Goal: Task Accomplishment & Management: Complete application form

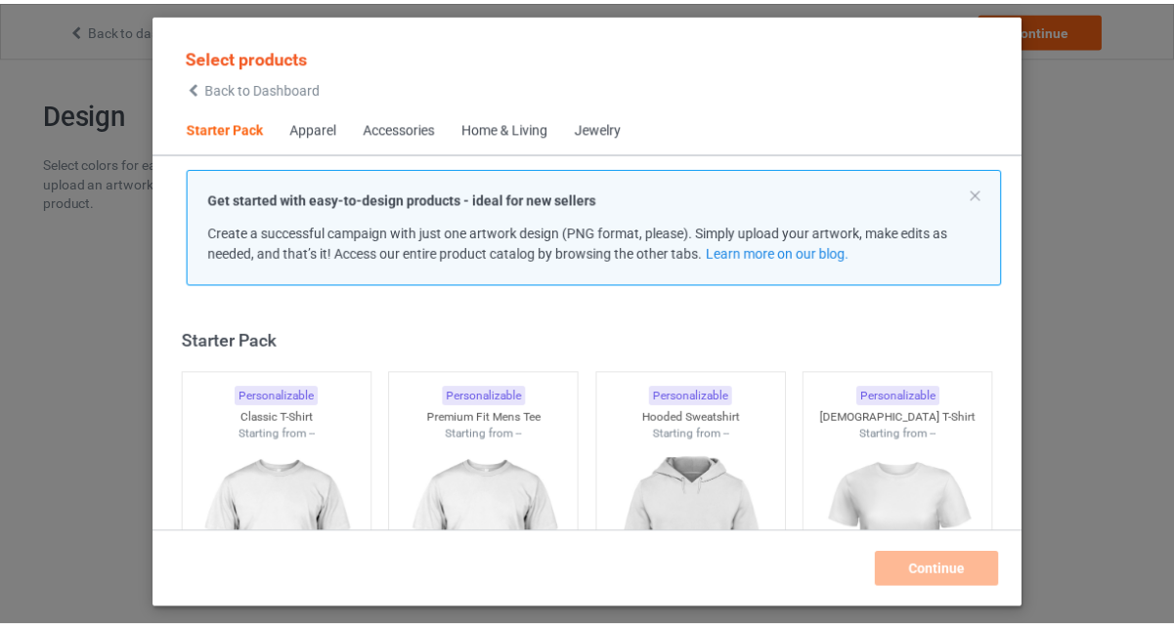
scroll to position [23, 0]
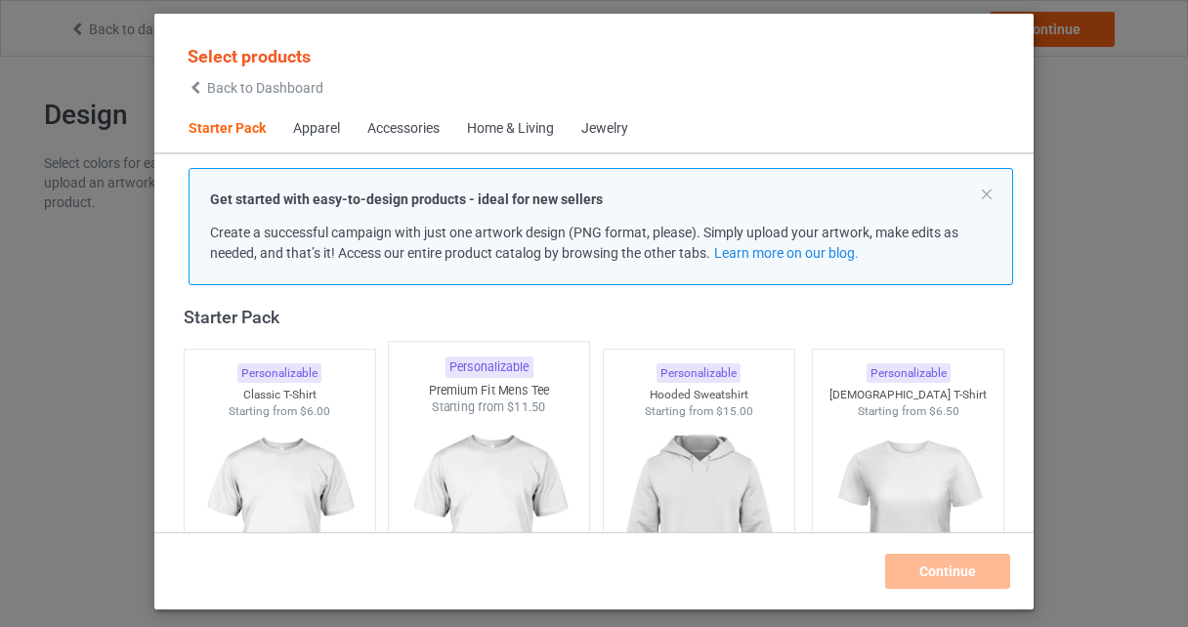
click at [444, 467] on img at bounding box center [490, 531] width 184 height 230
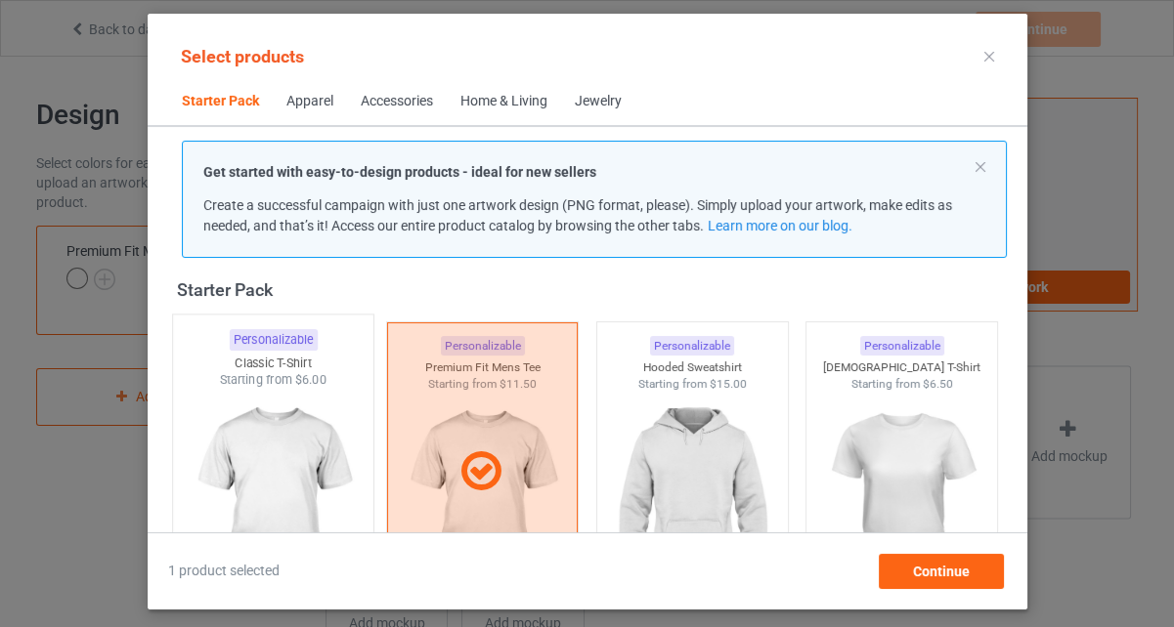
click at [298, 467] on img at bounding box center [273, 504] width 184 height 230
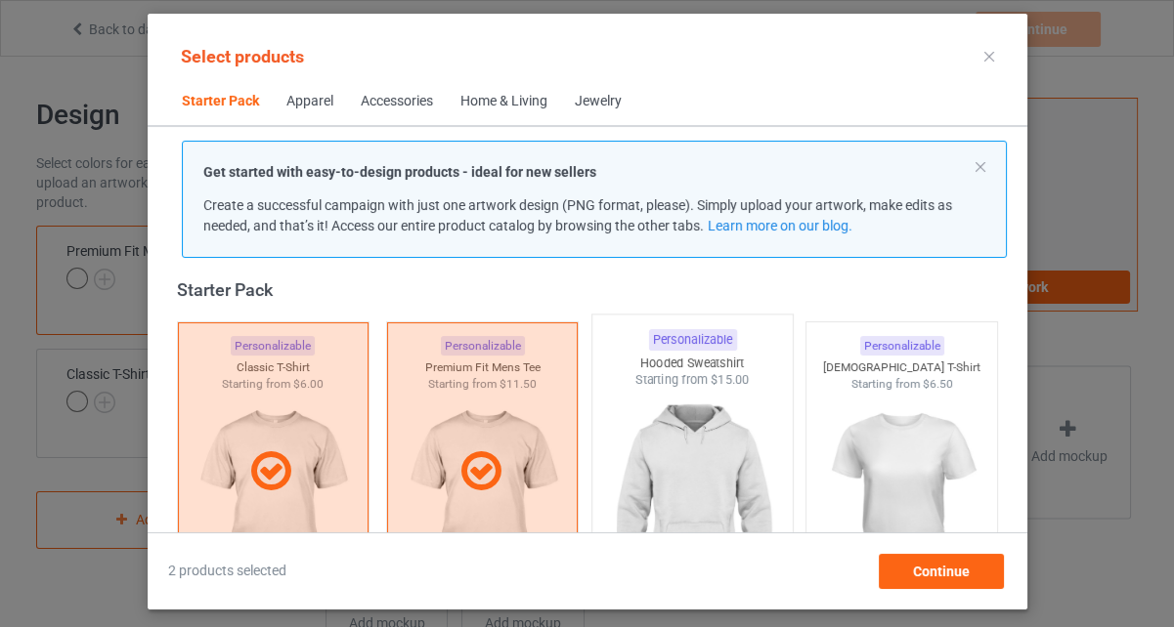
click at [717, 432] on img at bounding box center [692, 504] width 184 height 230
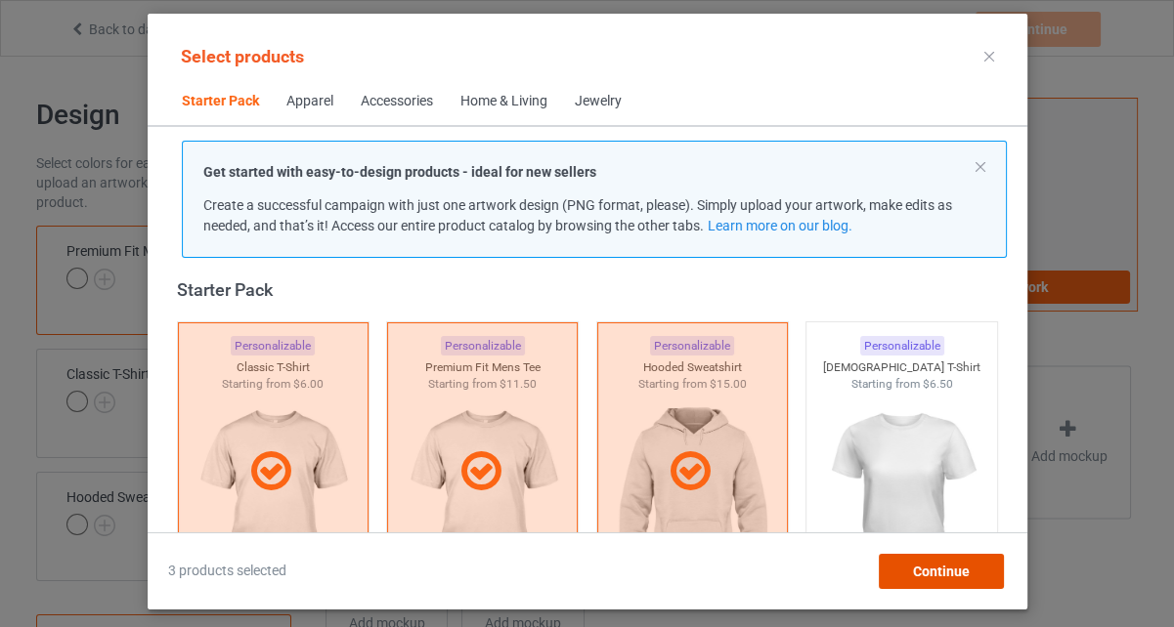
click at [980, 574] on div "Continue" at bounding box center [940, 571] width 125 height 35
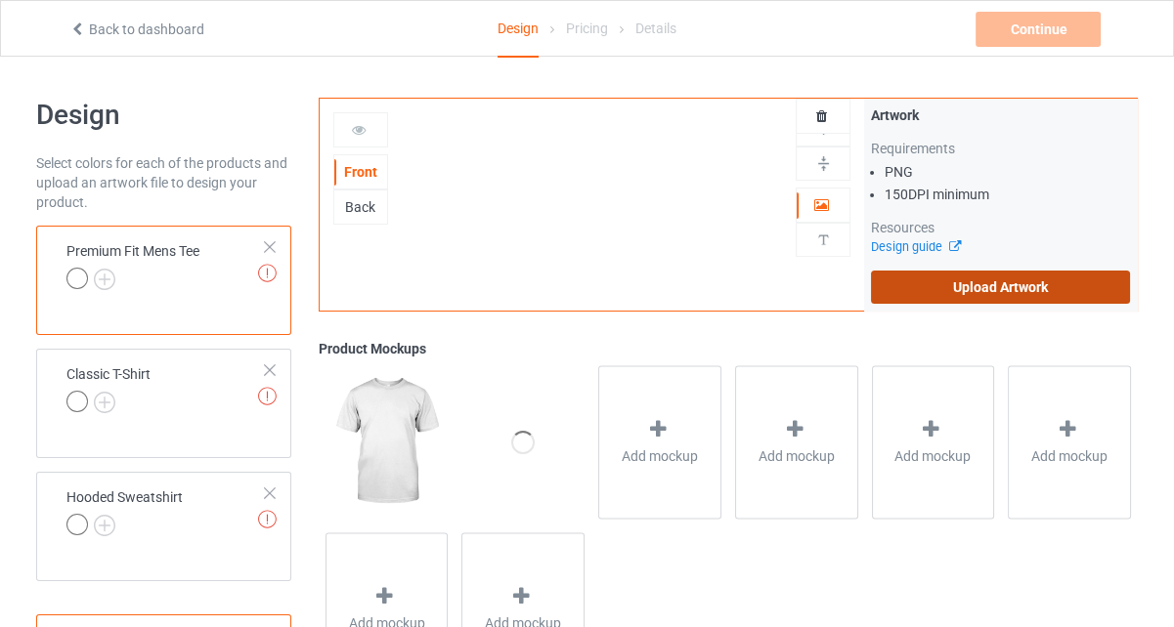
click at [1097, 285] on label "Upload Artwork" at bounding box center [1000, 287] width 259 height 33
click at [0, 0] on input "Upload Artwork" at bounding box center [0, 0] width 0 height 0
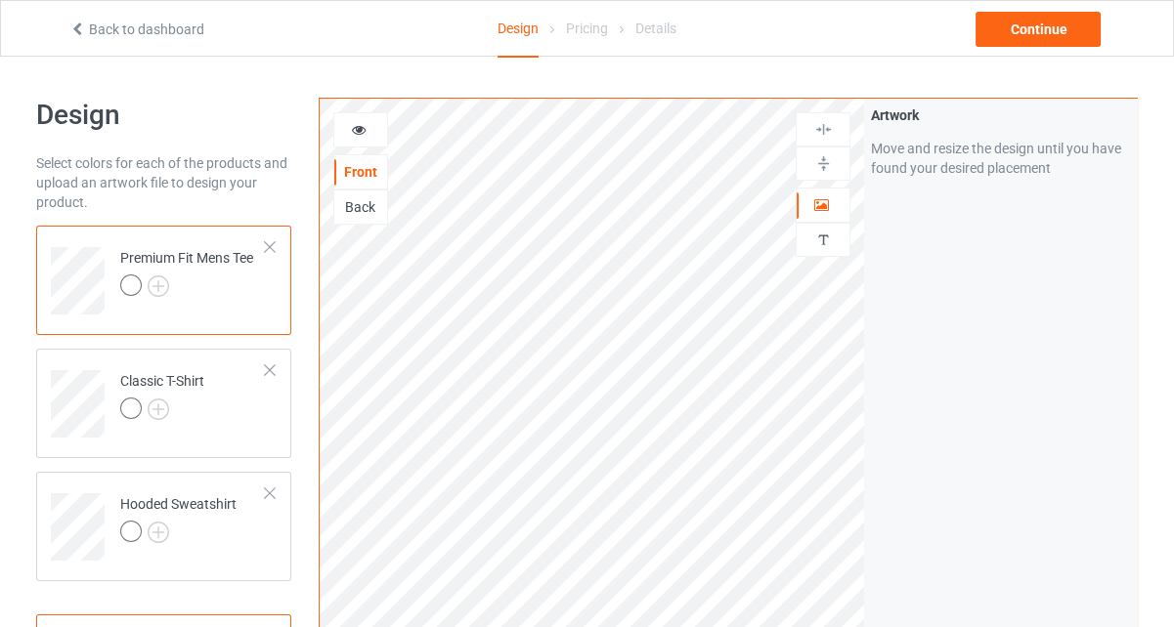
click at [366, 126] on div at bounding box center [360, 130] width 53 height 20
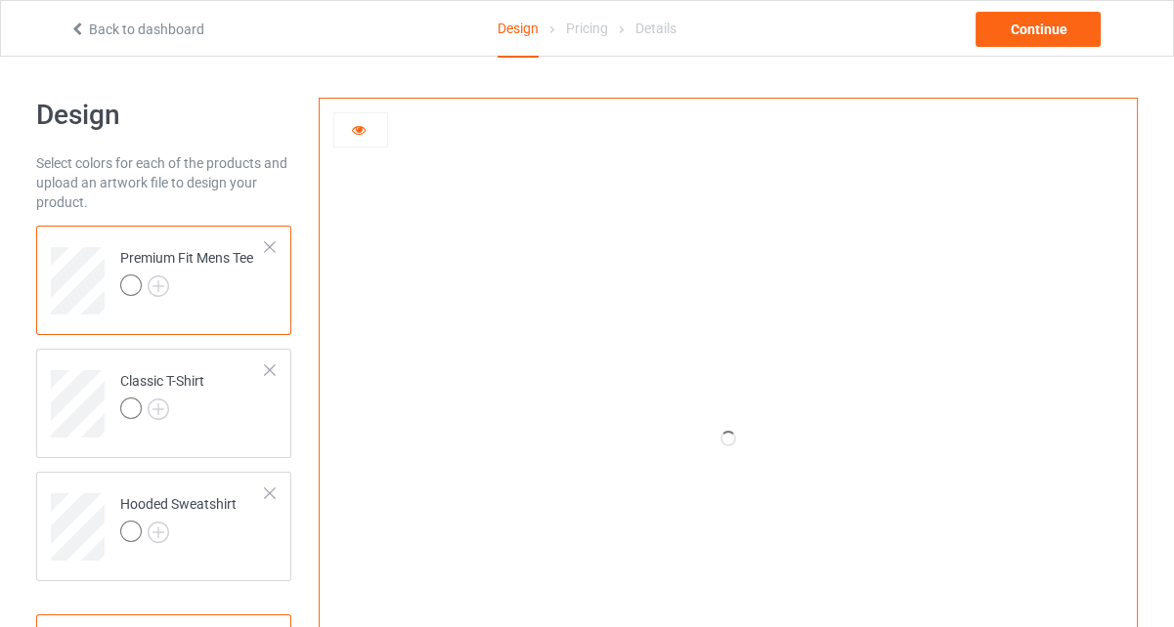
click at [365, 128] on icon at bounding box center [359, 127] width 17 height 14
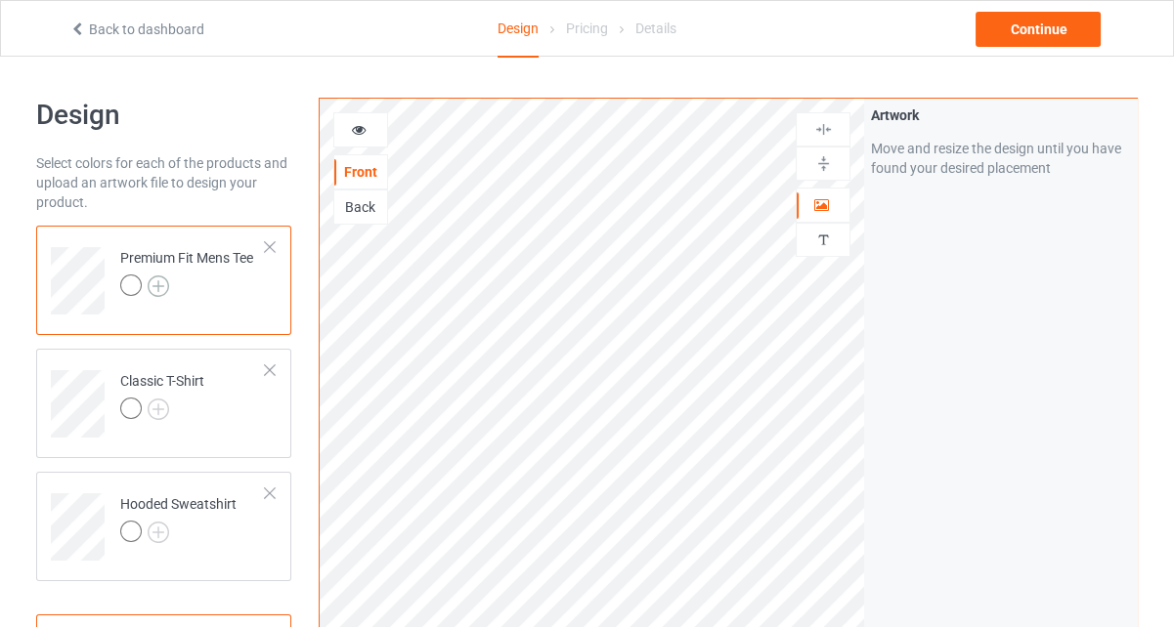
click at [159, 293] on img at bounding box center [159, 287] width 22 height 22
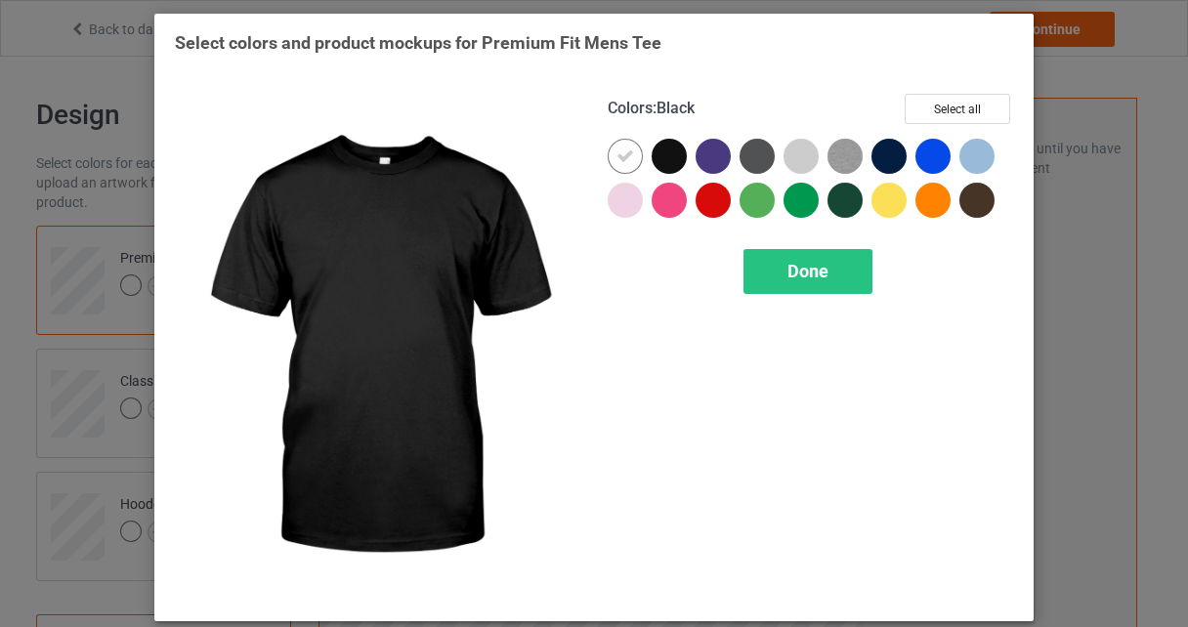
click at [657, 155] on div at bounding box center [669, 156] width 35 height 35
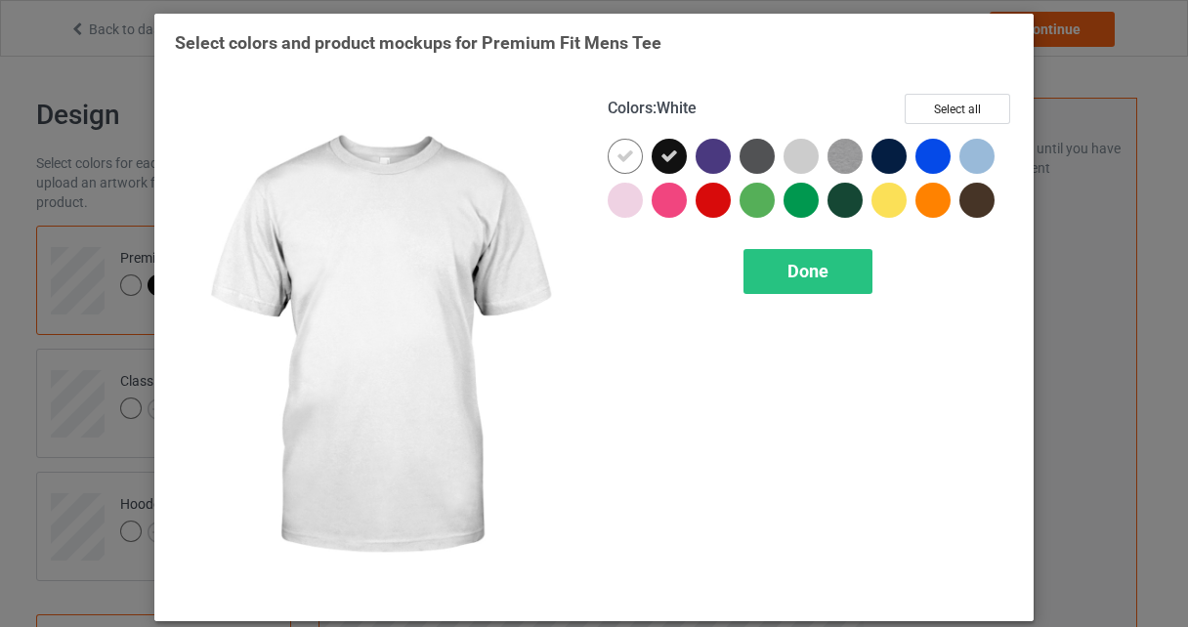
click at [617, 152] on icon at bounding box center [626, 157] width 18 height 18
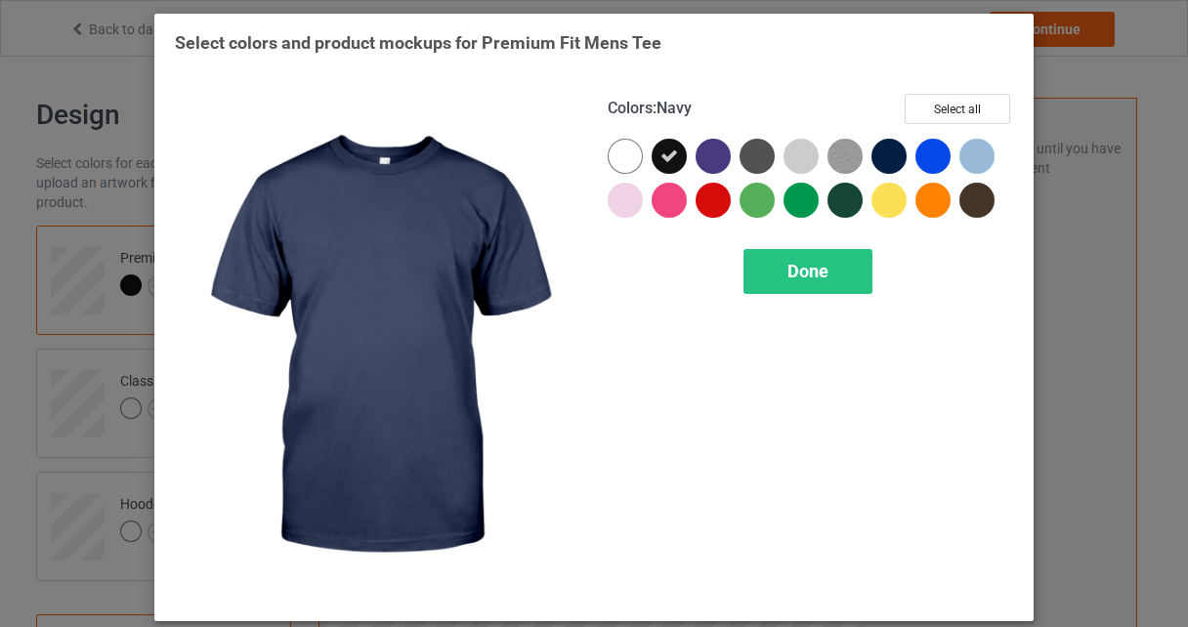
click at [888, 149] on div at bounding box center [889, 156] width 35 height 35
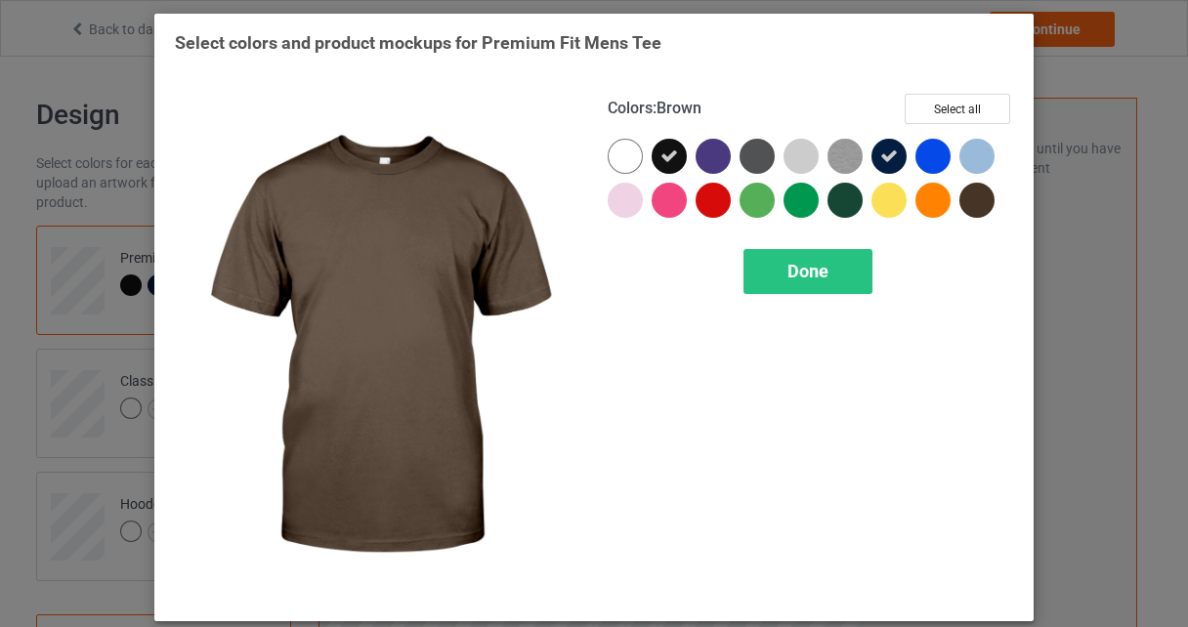
click at [968, 201] on div at bounding box center [977, 200] width 35 height 35
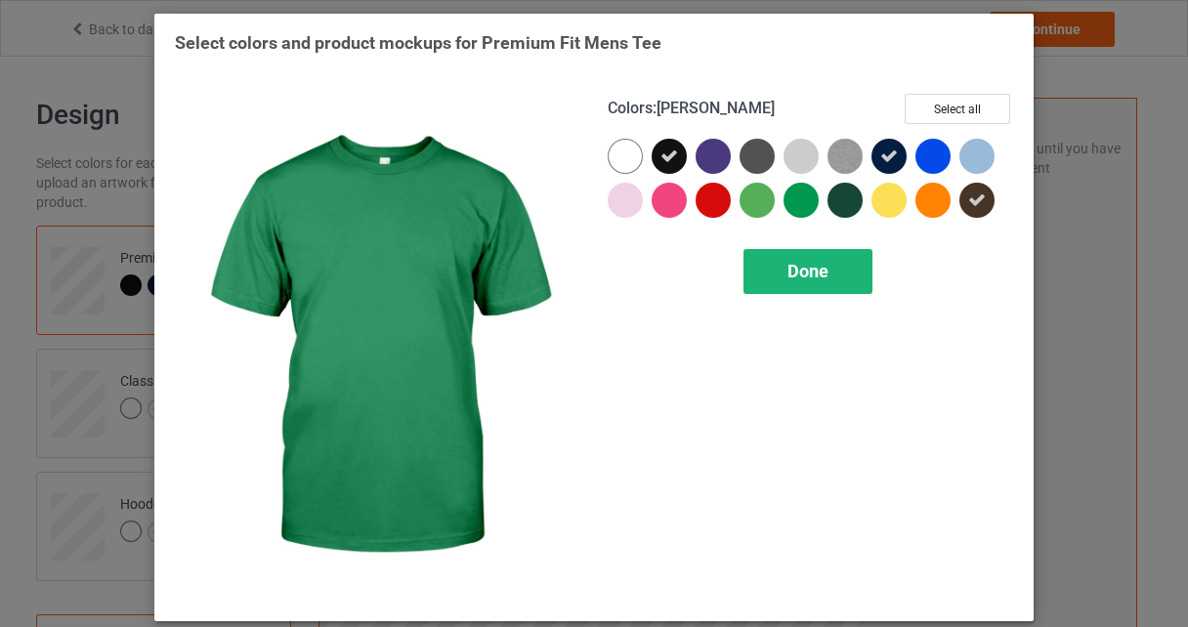
click at [780, 283] on div "Done" at bounding box center [808, 271] width 129 height 45
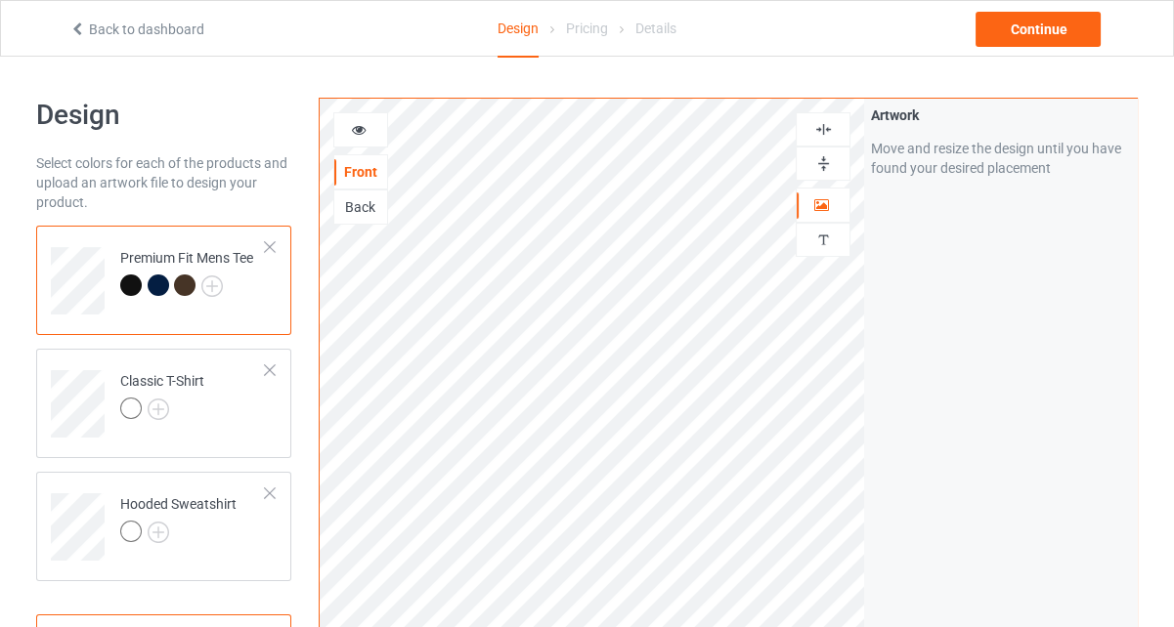
click at [352, 126] on icon at bounding box center [359, 127] width 17 height 14
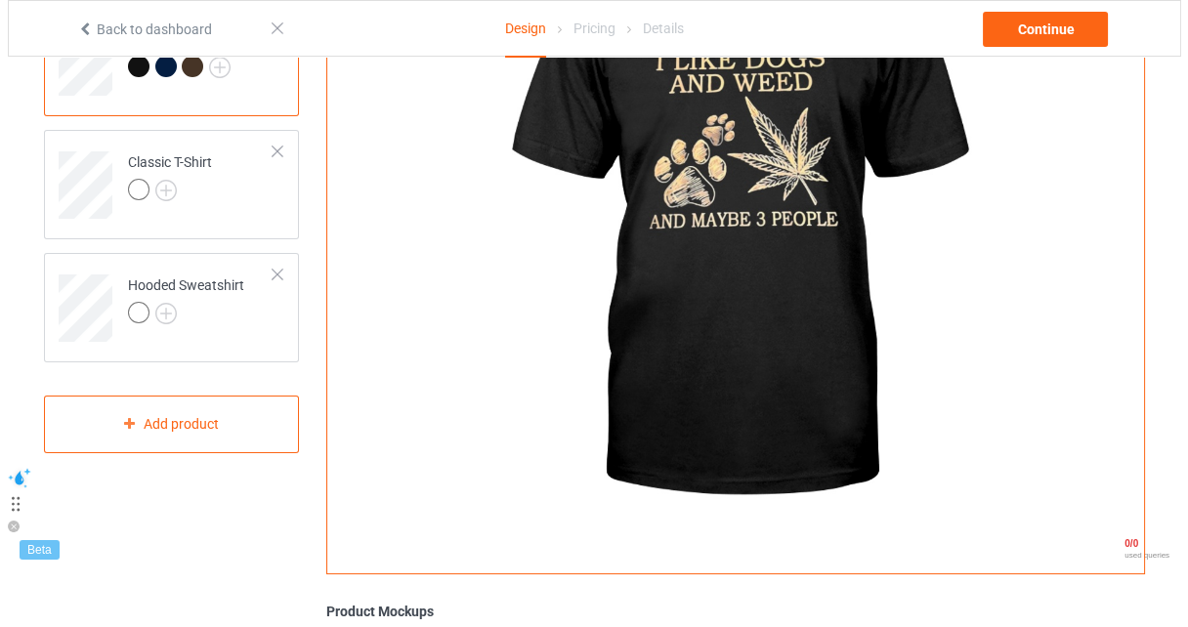
scroll to position [391, 0]
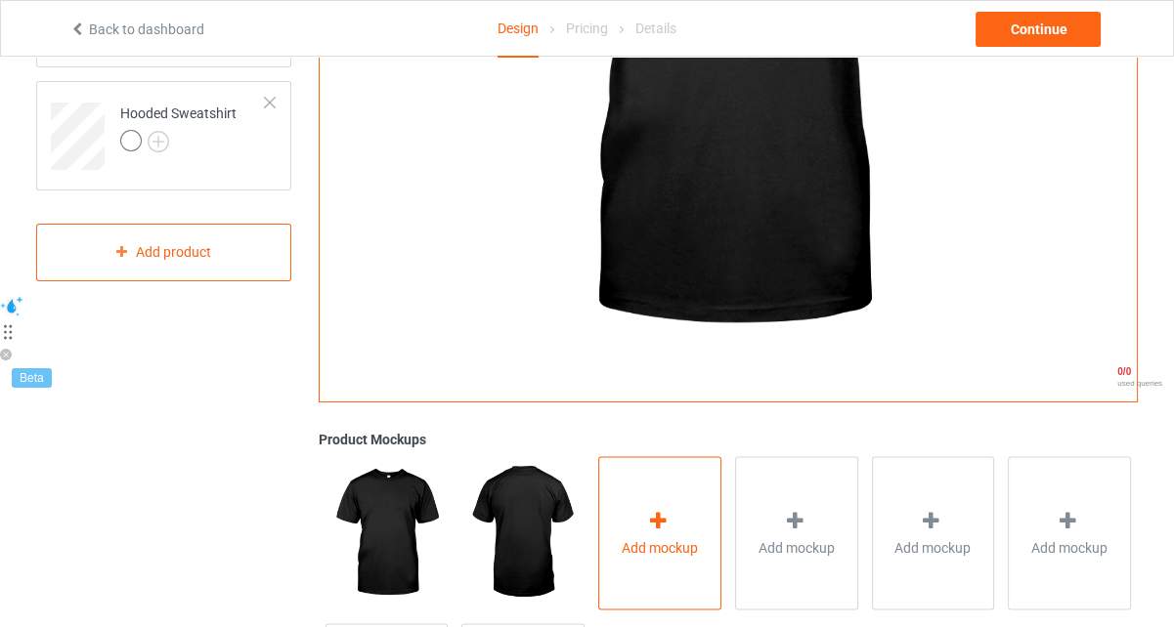
click at [693, 557] on div "Add mockup" at bounding box center [659, 532] width 123 height 153
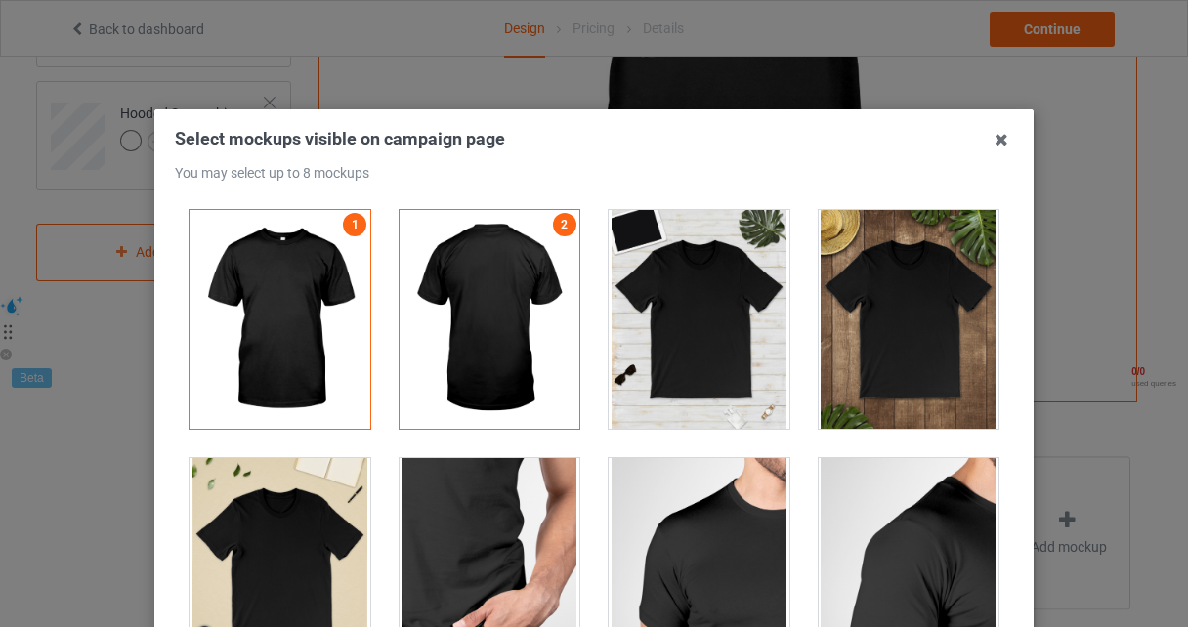
click at [684, 284] on div at bounding box center [699, 319] width 181 height 219
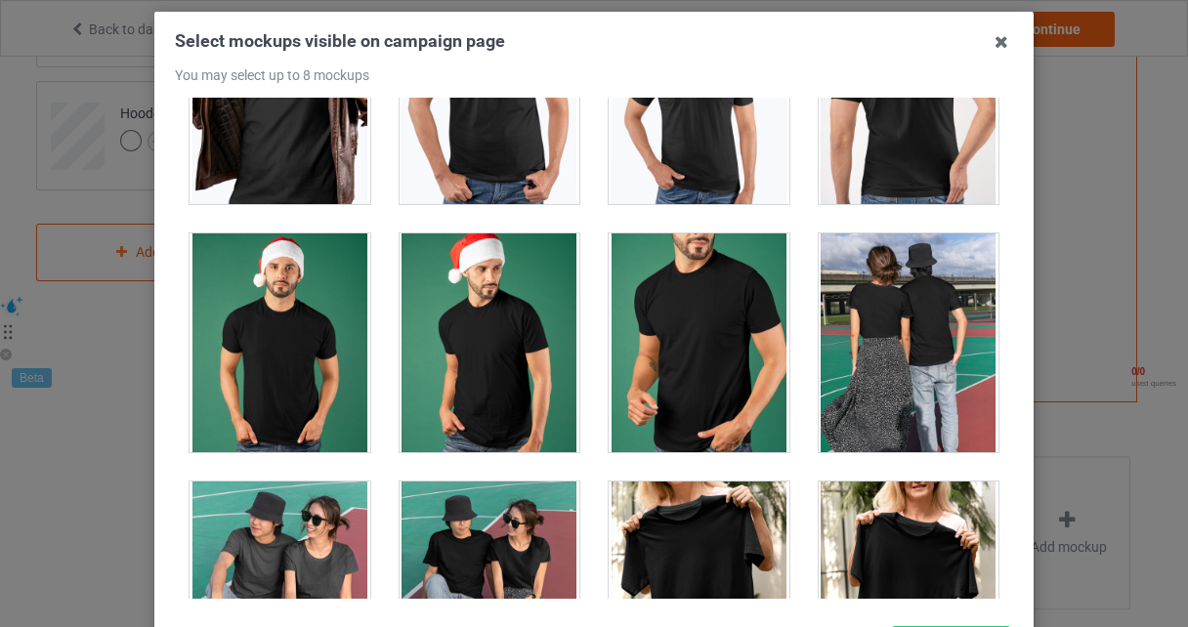
scroll to position [977, 0]
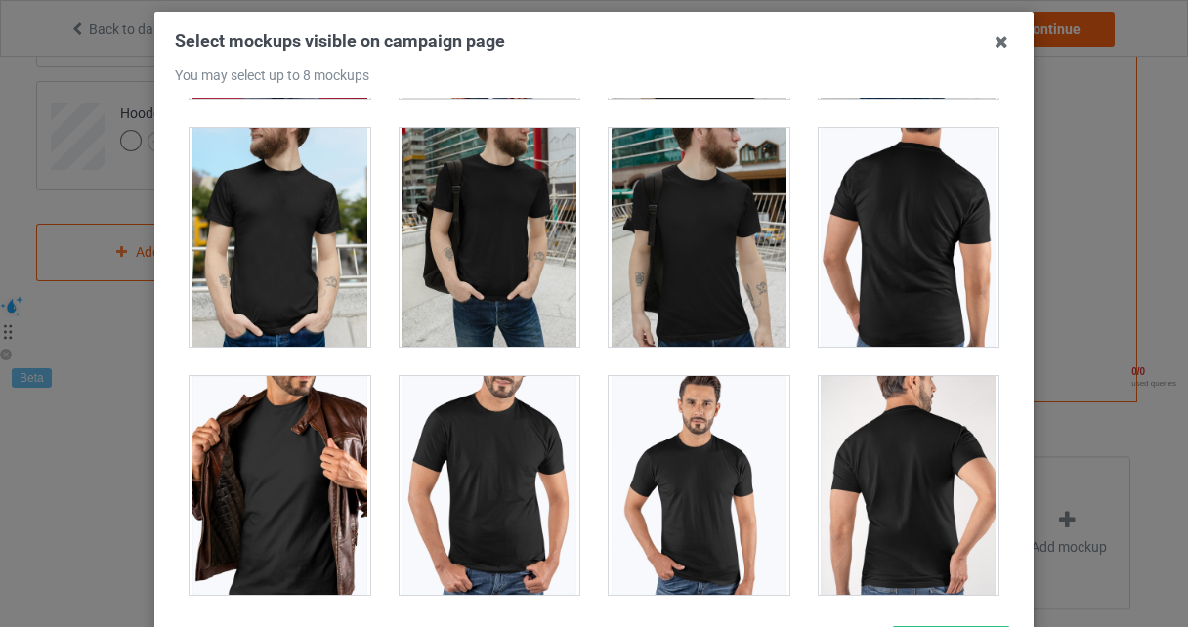
click at [475, 246] on div at bounding box center [490, 237] width 181 height 219
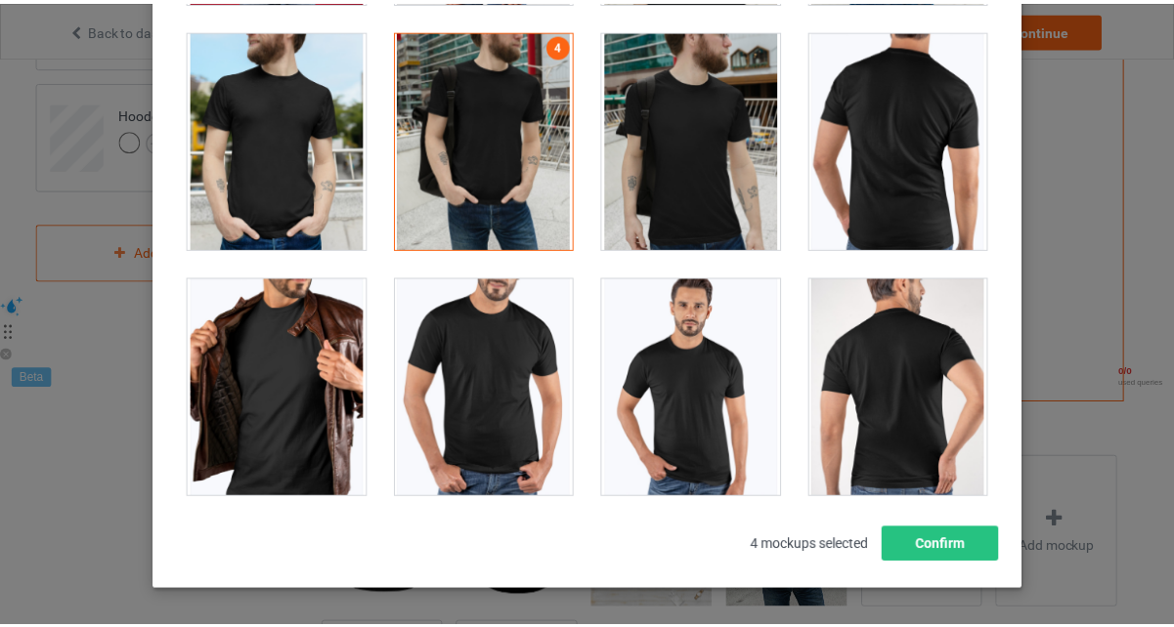
scroll to position [269, 0]
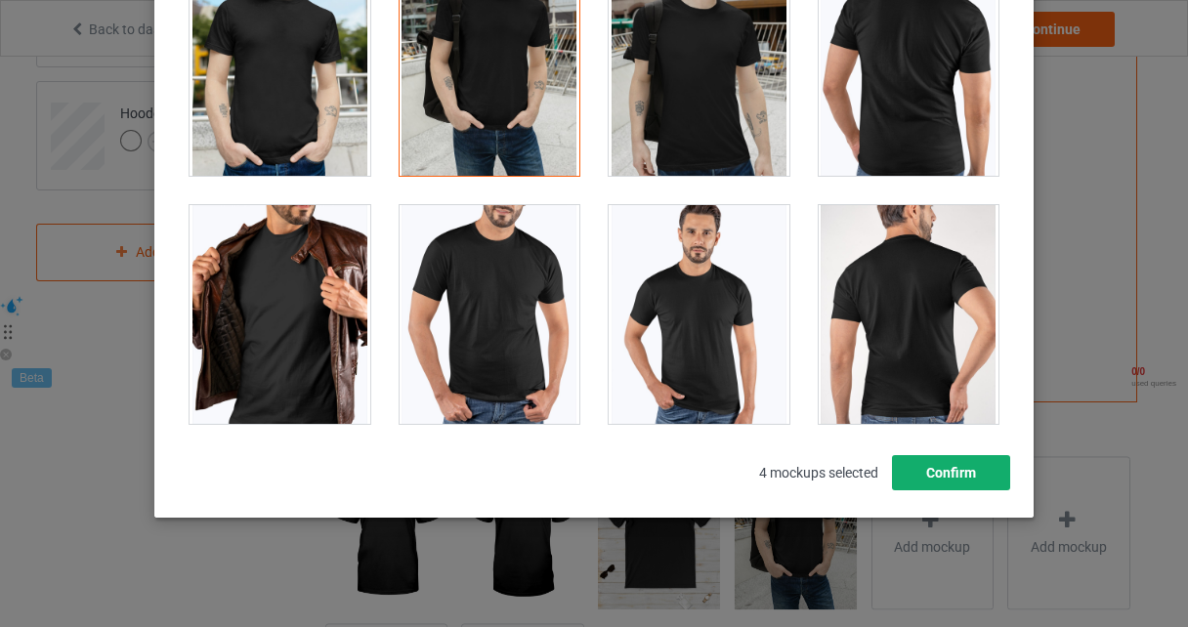
click at [924, 473] on button "Confirm" at bounding box center [951, 472] width 118 height 35
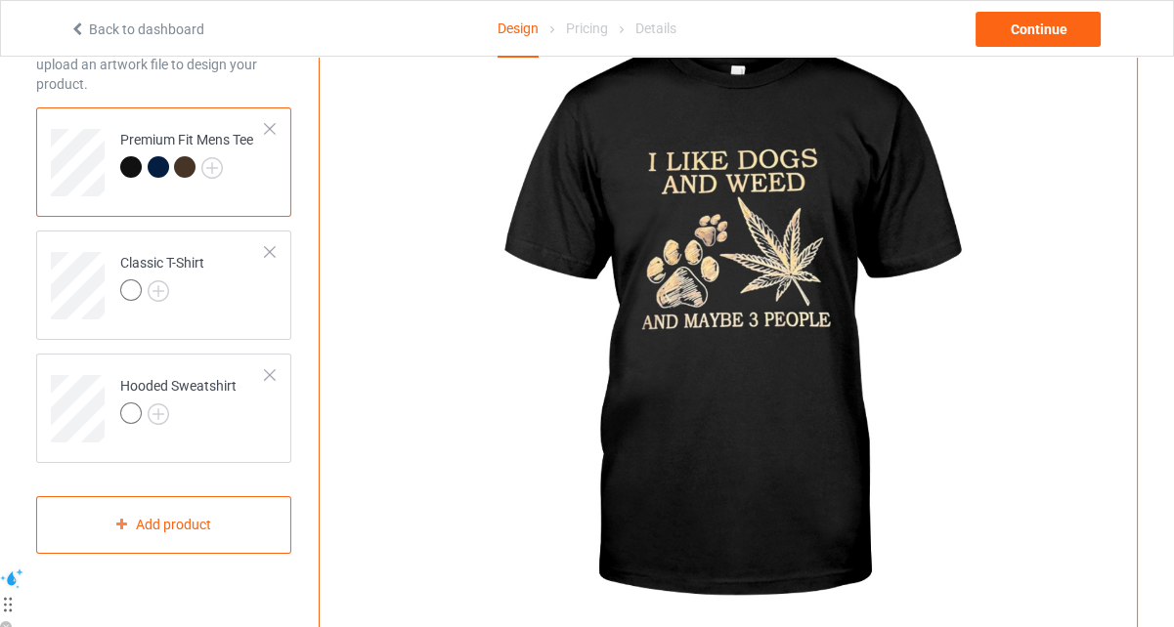
scroll to position [98, 0]
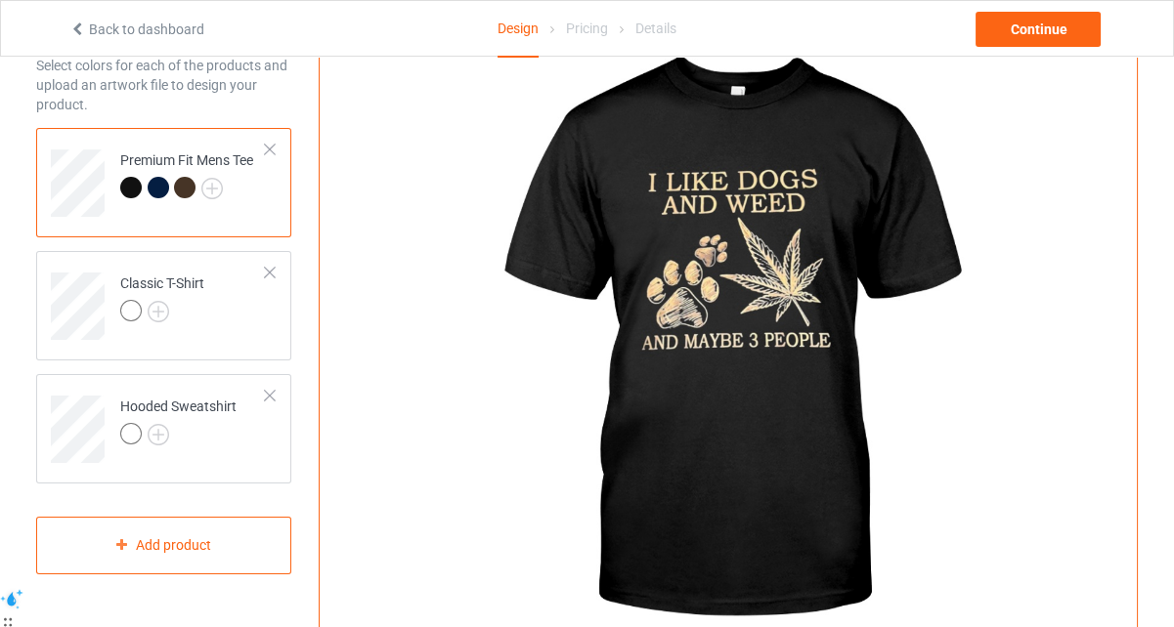
click at [164, 178] on div at bounding box center [161, 190] width 27 height 27
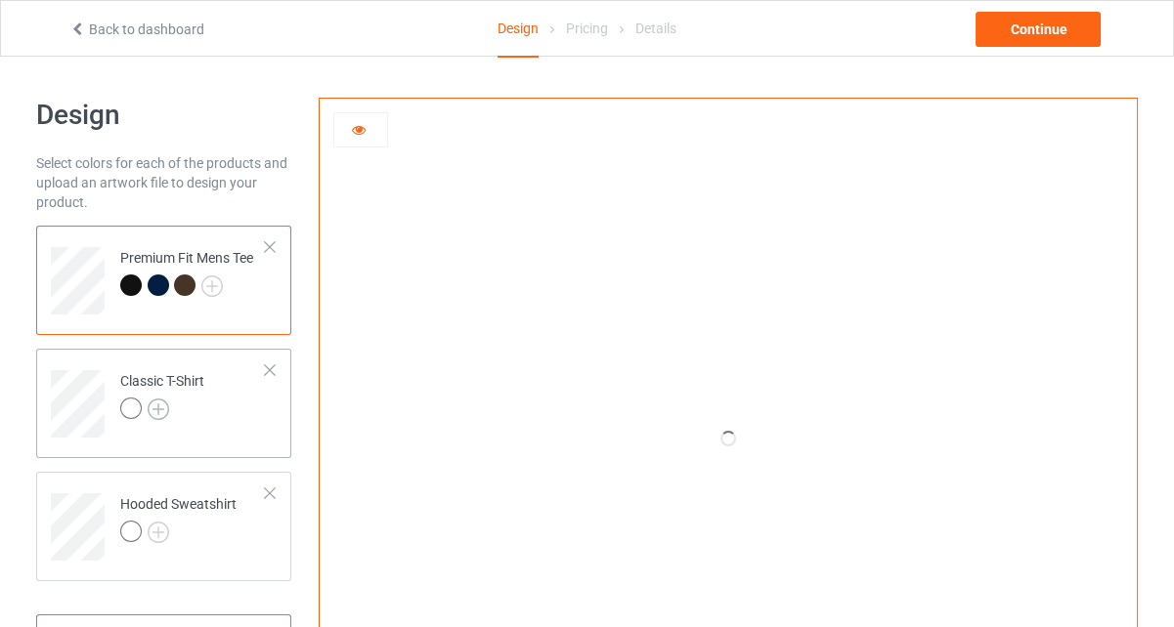
click at [165, 406] on img at bounding box center [159, 410] width 22 height 22
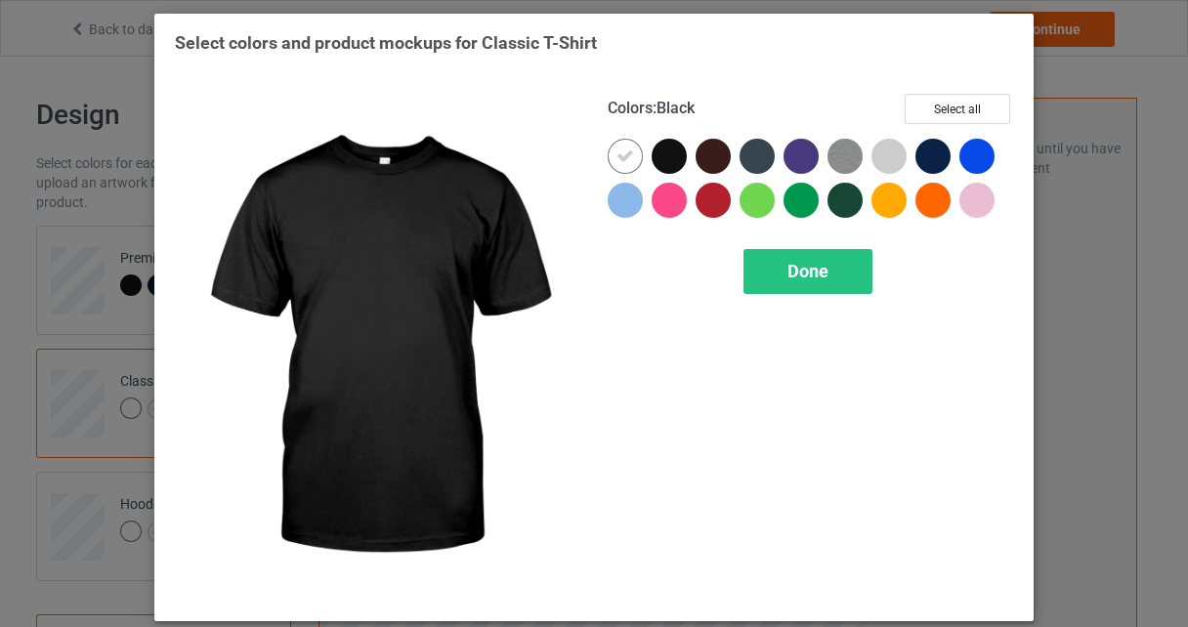
click at [672, 149] on div at bounding box center [669, 156] width 35 height 35
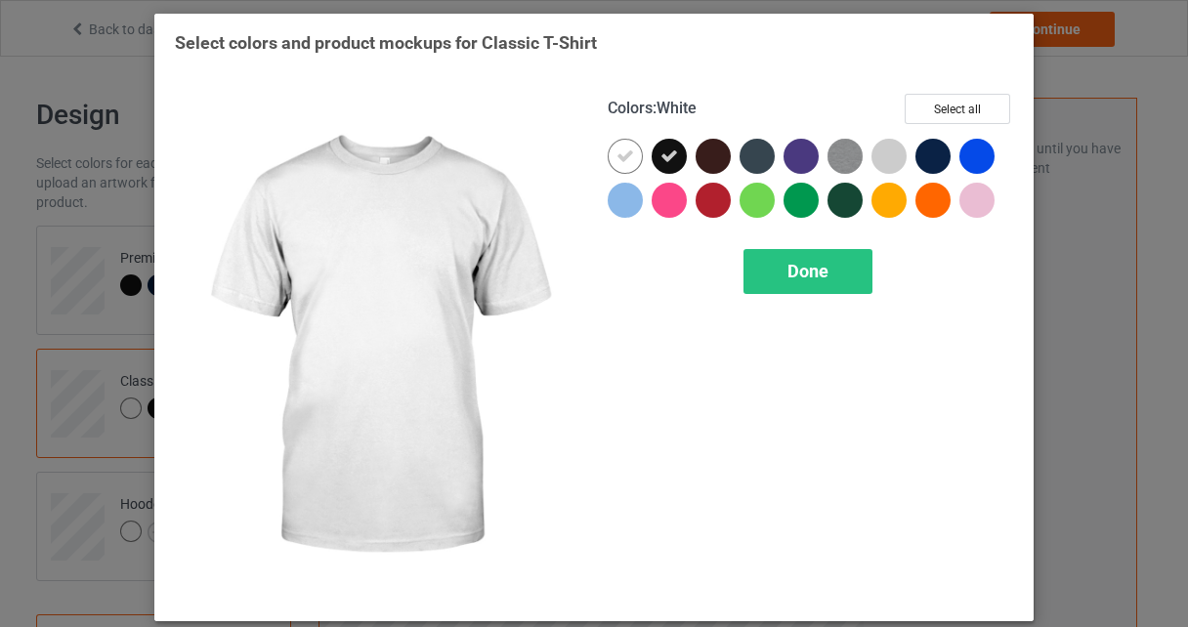
click at [608, 145] on div at bounding box center [625, 156] width 35 height 35
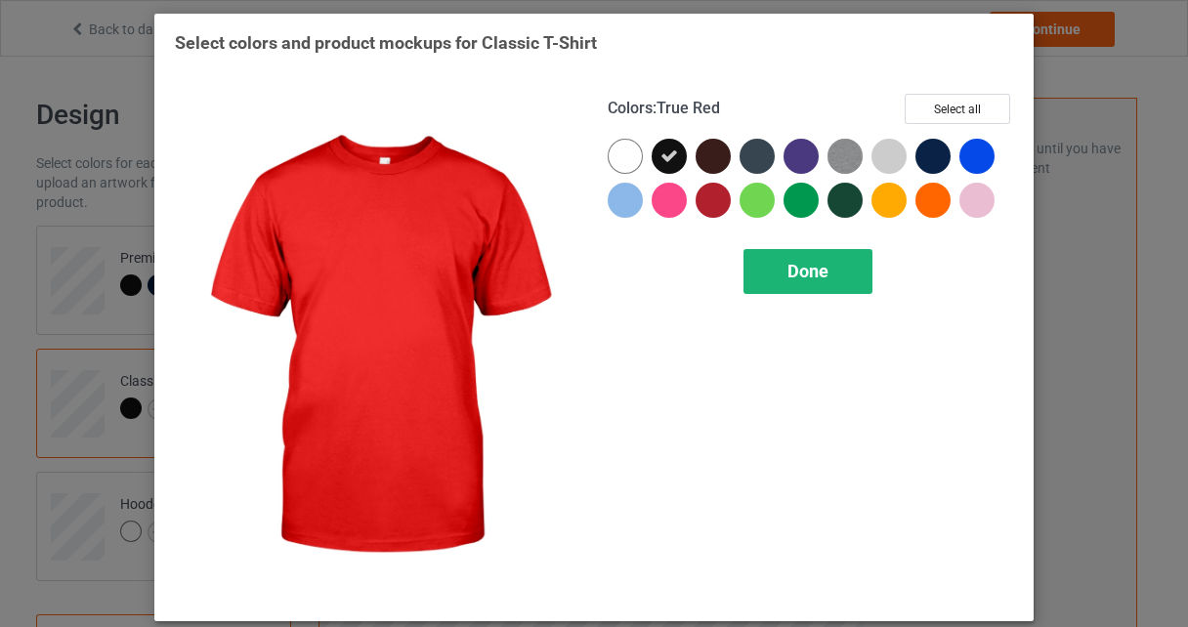
click at [837, 263] on div "Done" at bounding box center [808, 271] width 129 height 45
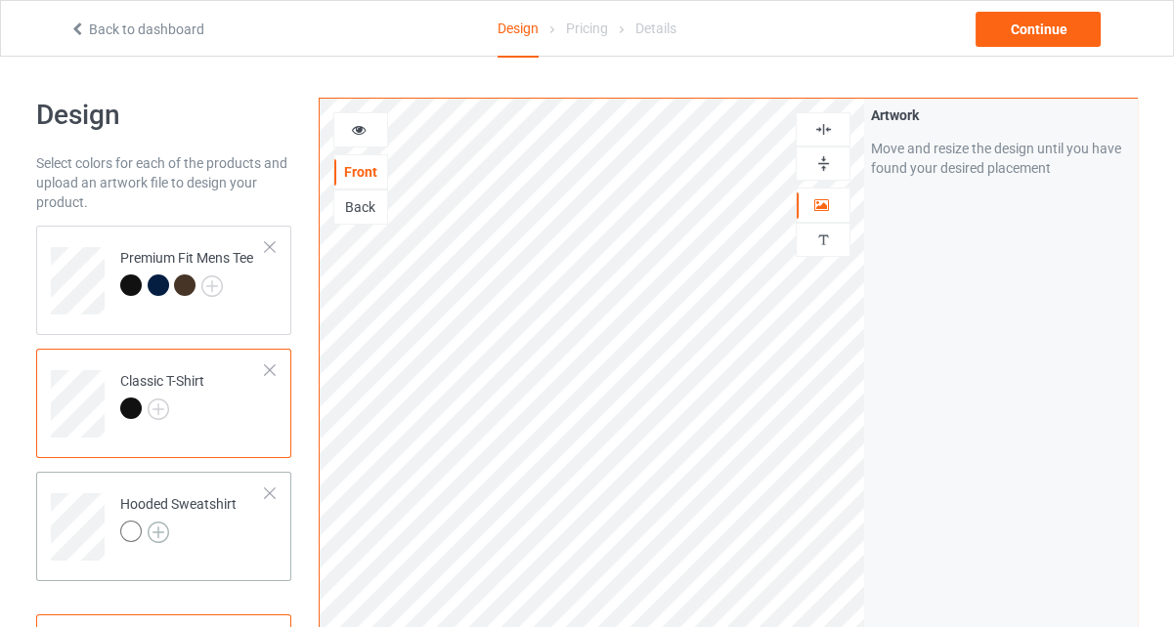
click at [155, 525] on img at bounding box center [159, 533] width 22 height 22
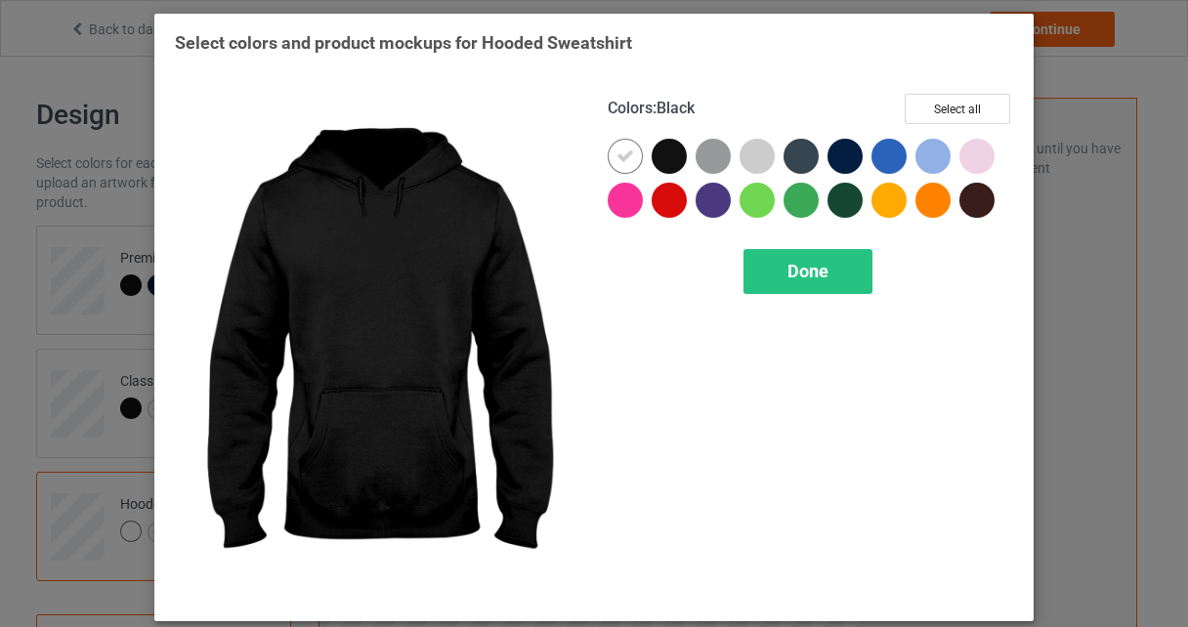
click at [652, 153] on div at bounding box center [669, 156] width 35 height 35
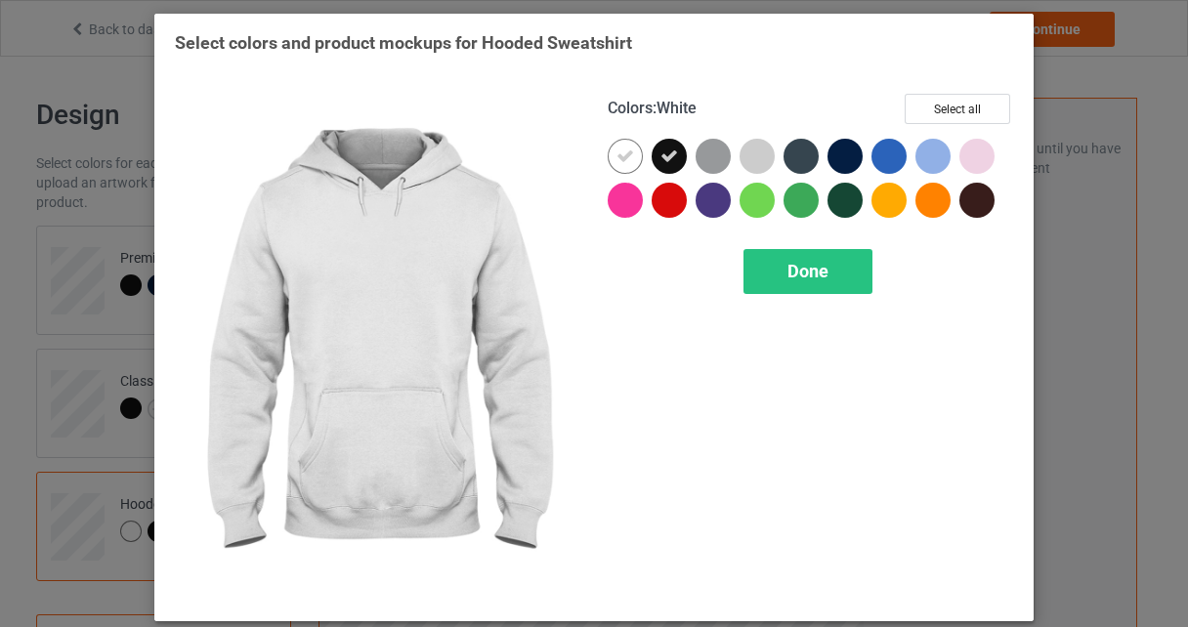
click at [627, 155] on div at bounding box center [625, 156] width 35 height 35
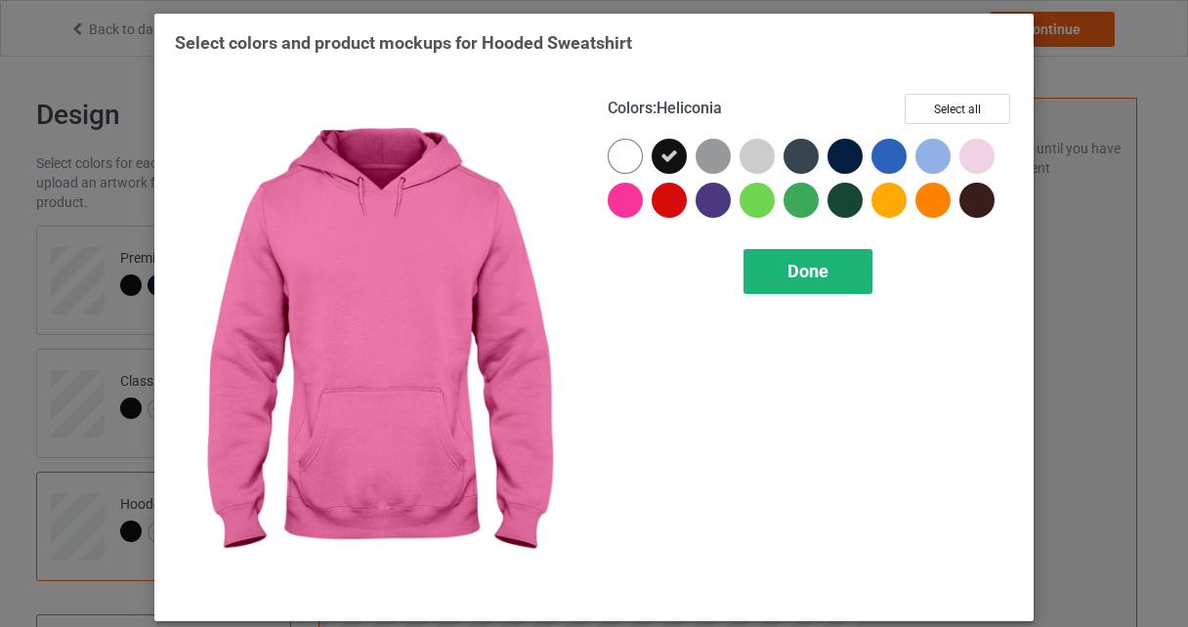
click at [865, 278] on div "Done" at bounding box center [808, 271] width 129 height 45
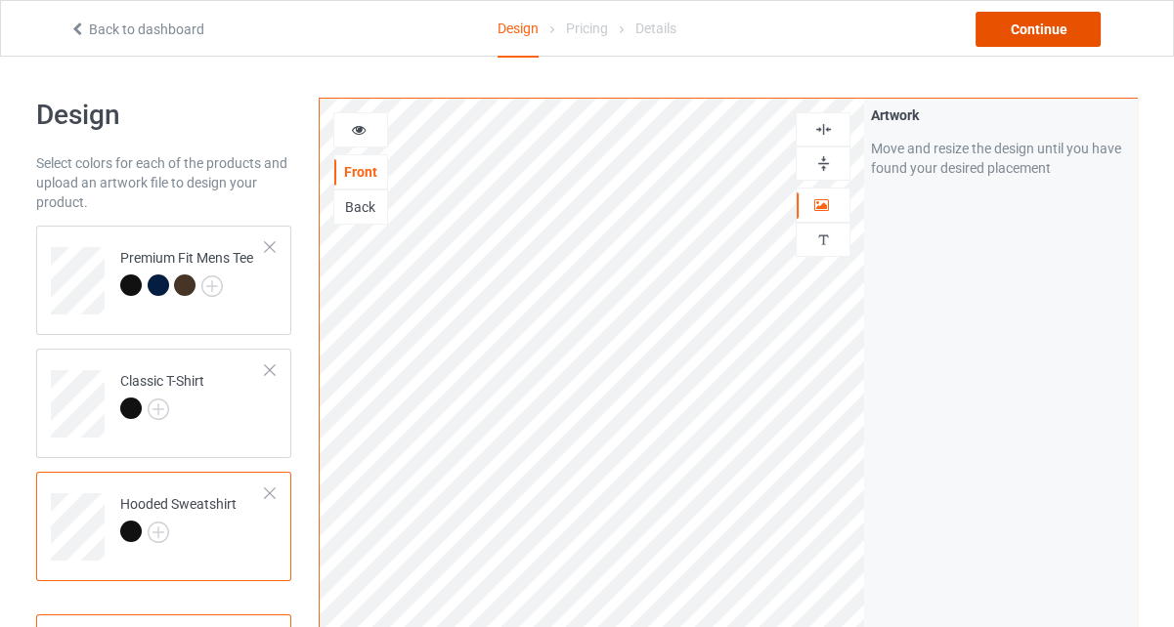
click at [1006, 26] on div "Continue" at bounding box center [1037, 29] width 125 height 35
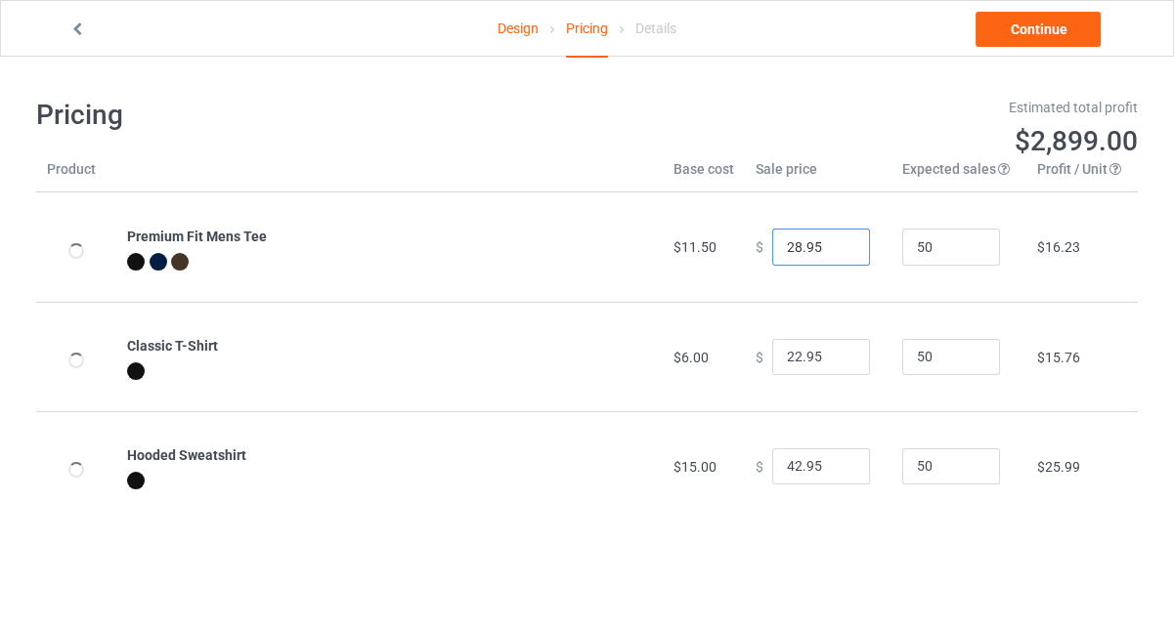
drag, startPoint x: 790, startPoint y: 245, endPoint x: 774, endPoint y: 249, distance: 16.1
click at [774, 249] on input "28.95" at bounding box center [821, 247] width 98 height 37
type input "17.95"
drag, startPoint x: 790, startPoint y: 353, endPoint x: 773, endPoint y: 353, distance: 16.6
click at [773, 353] on input "22.95" at bounding box center [821, 357] width 98 height 37
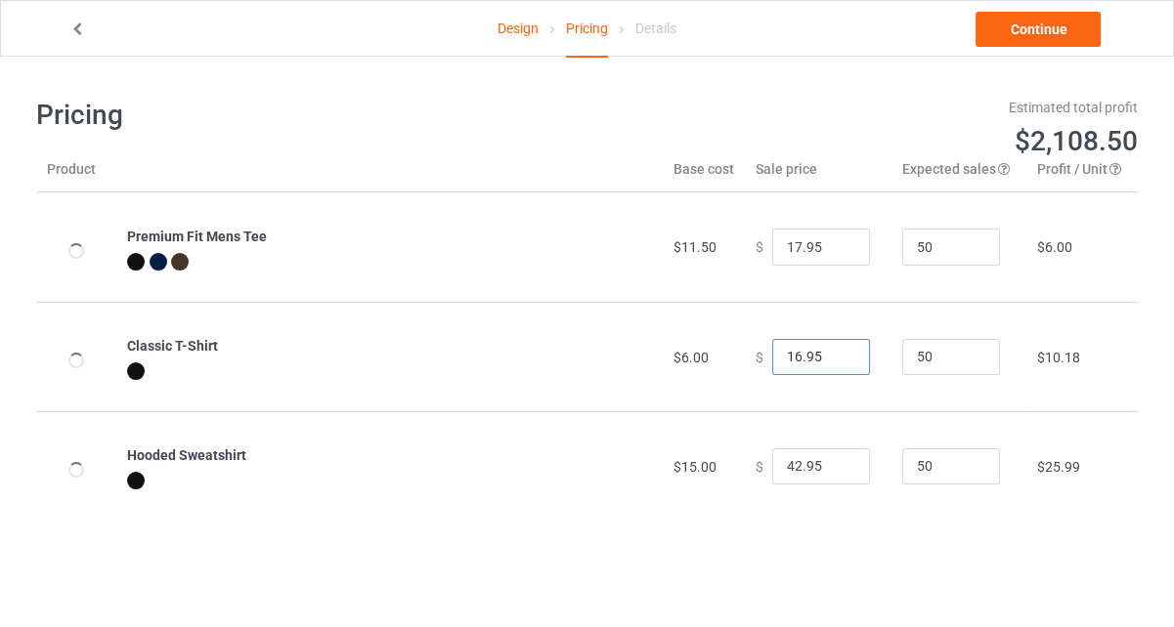
type input "16.95"
drag, startPoint x: 786, startPoint y: 473, endPoint x: 776, endPoint y: 481, distance: 12.5
click at [776, 481] on input "42.95" at bounding box center [821, 467] width 98 height 37
type input "22.95"
click at [1055, 37] on link "Continue" at bounding box center [1037, 29] width 125 height 35
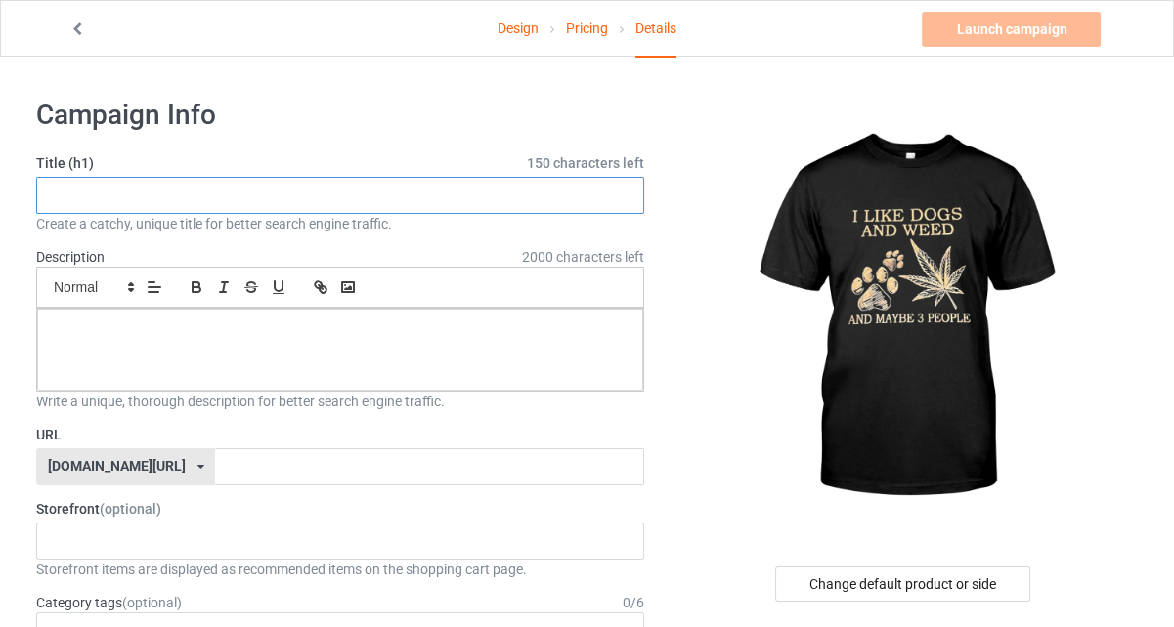
click at [86, 198] on input "text" at bounding box center [340, 195] width 608 height 37
type input "DOGS"
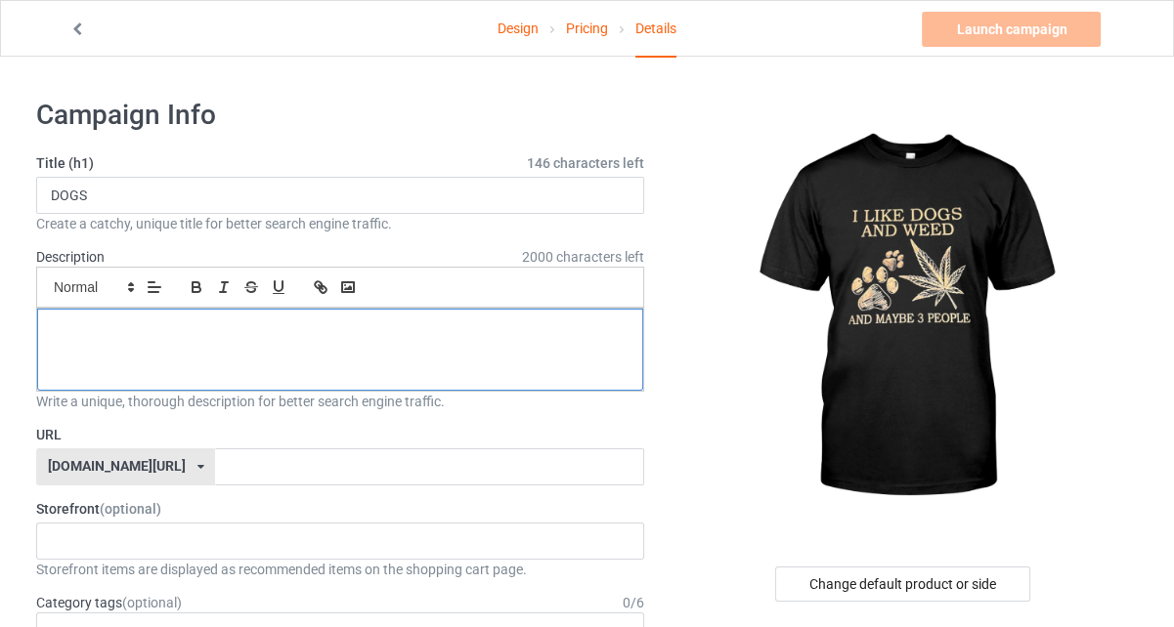
click at [85, 352] on div at bounding box center [340, 350] width 606 height 82
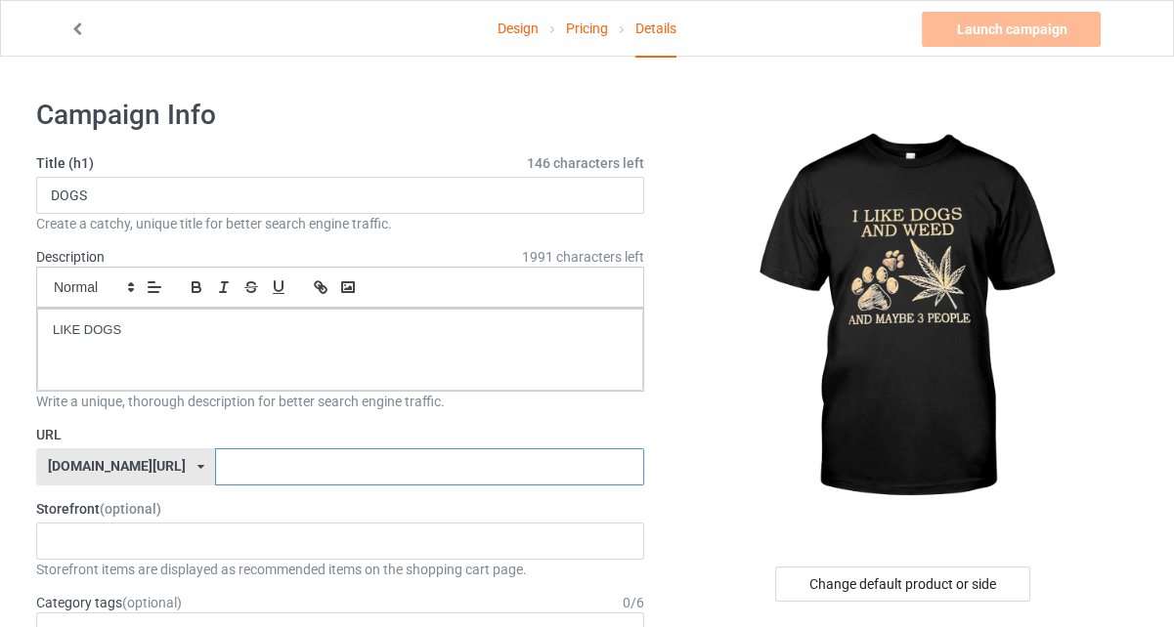
click at [234, 476] on input "text" at bounding box center [429, 467] width 428 height 37
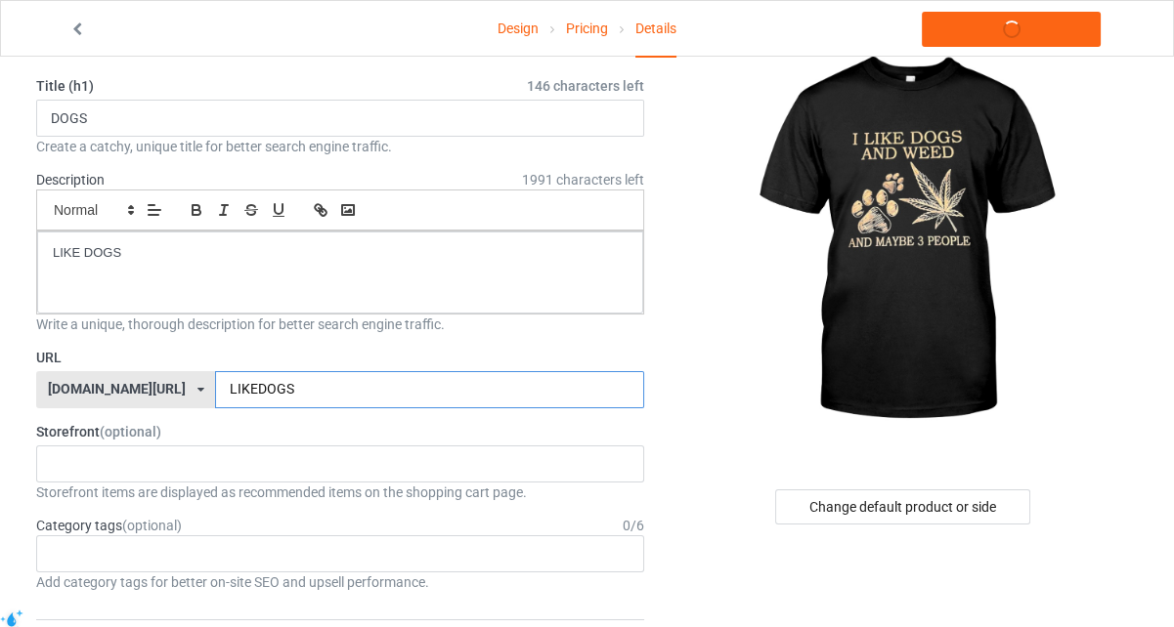
scroll to position [98, 0]
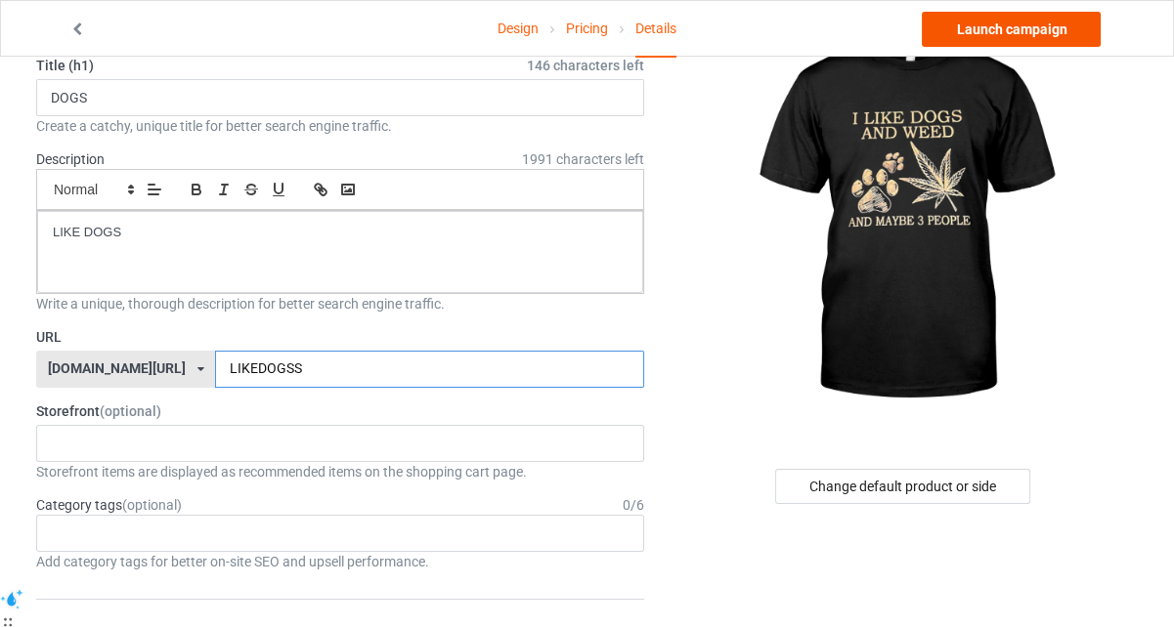
type input "LIKEDOGSS"
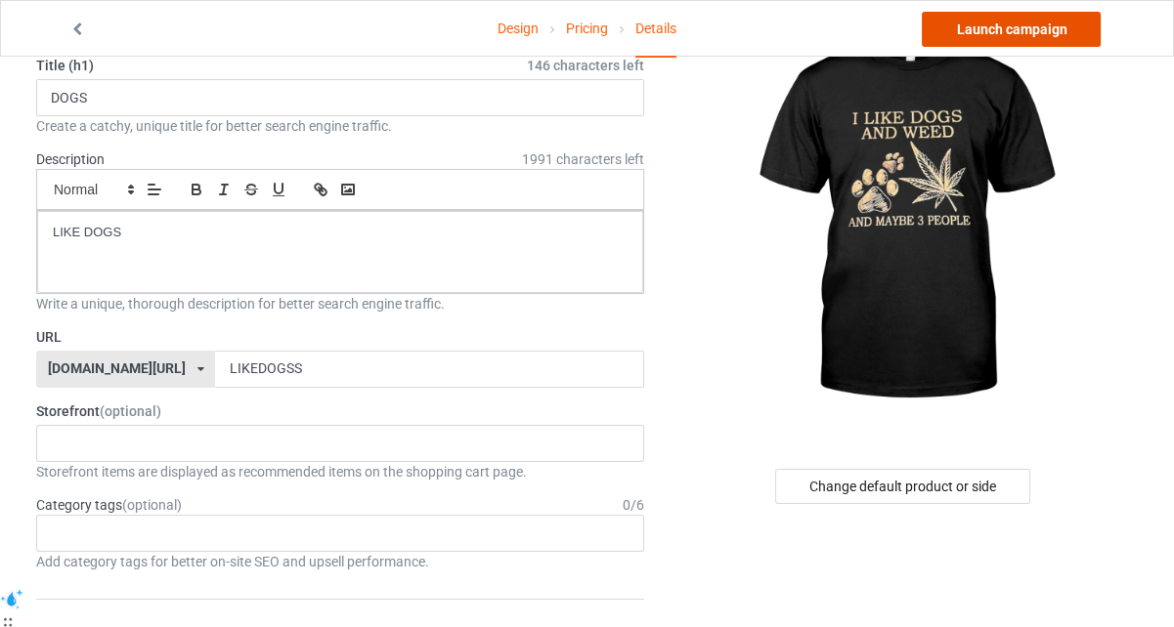
click at [1080, 26] on link "Launch campaign" at bounding box center [1011, 29] width 179 height 35
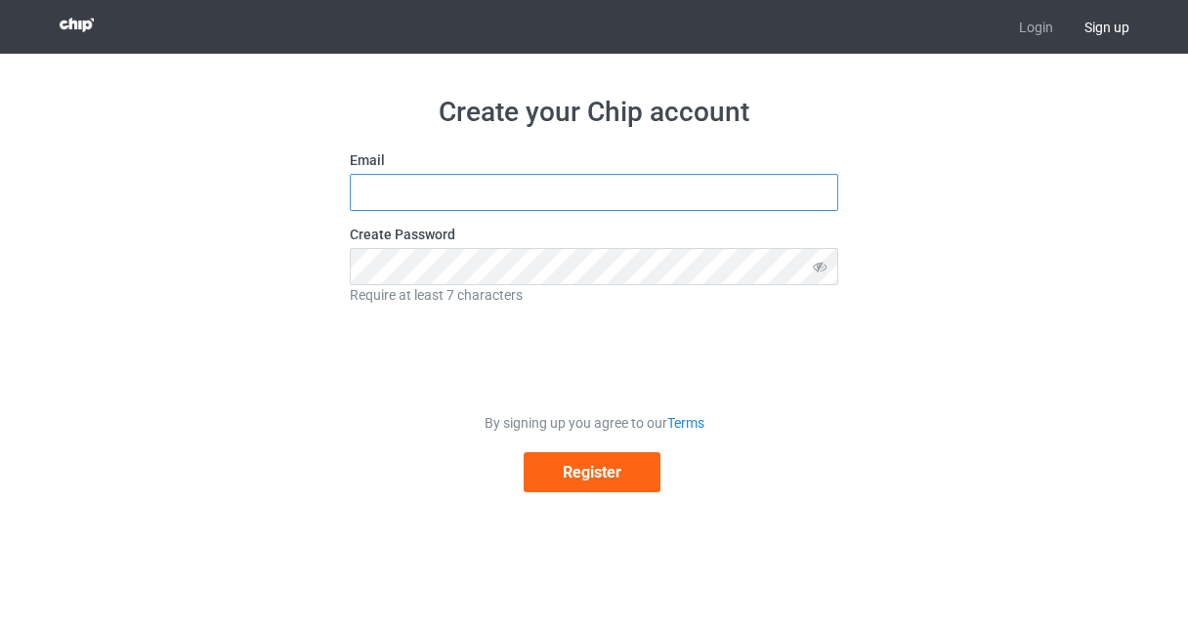
type input "[EMAIL_ADDRESS][DOMAIN_NAME]"
click at [544, 201] on input "[EMAIL_ADDRESS][DOMAIN_NAME]" at bounding box center [594, 192] width 489 height 37
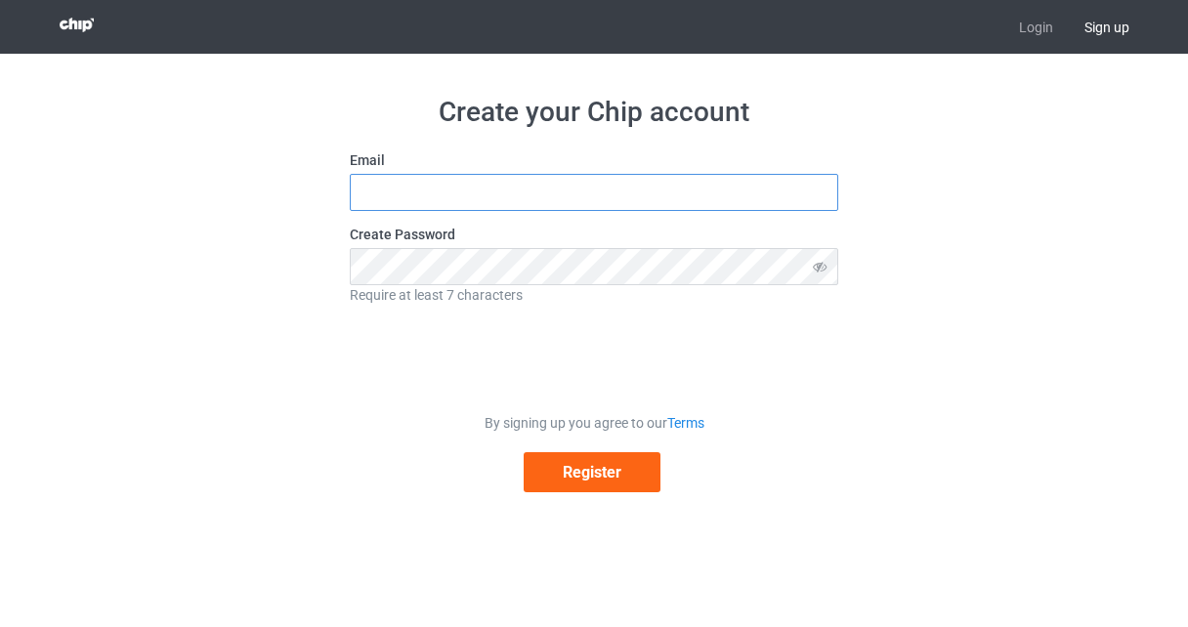
type input "[EMAIL_ADDRESS][DOMAIN_NAME]"
click at [824, 259] on icon at bounding box center [820, 266] width 36 height 37
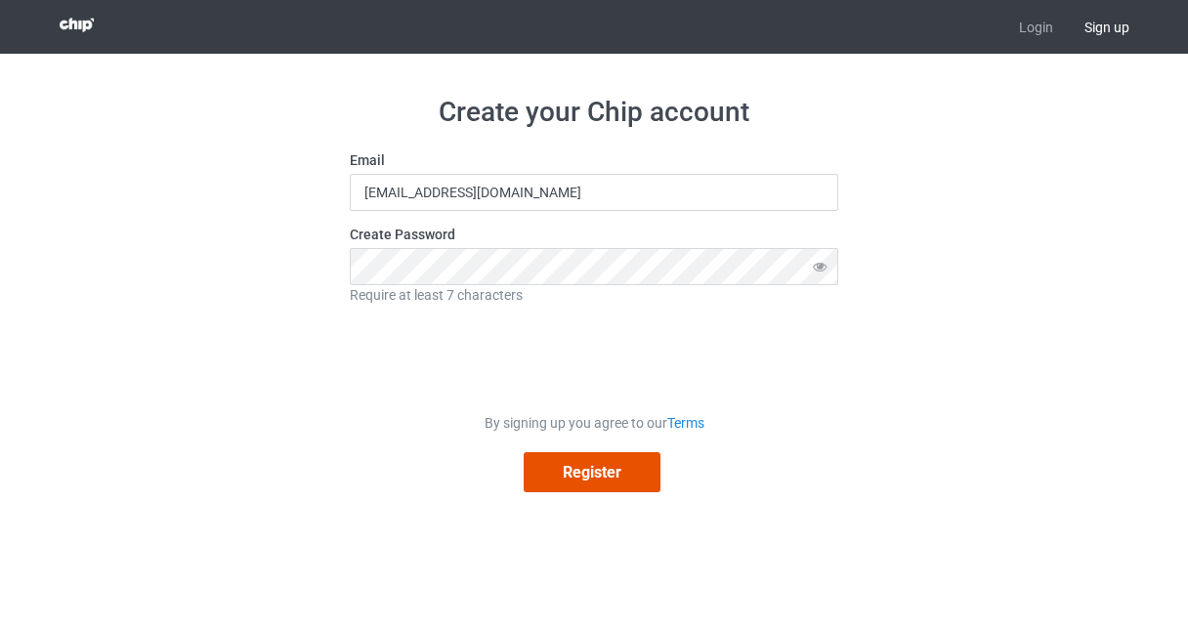
click at [598, 484] on button "Register" at bounding box center [592, 472] width 137 height 40
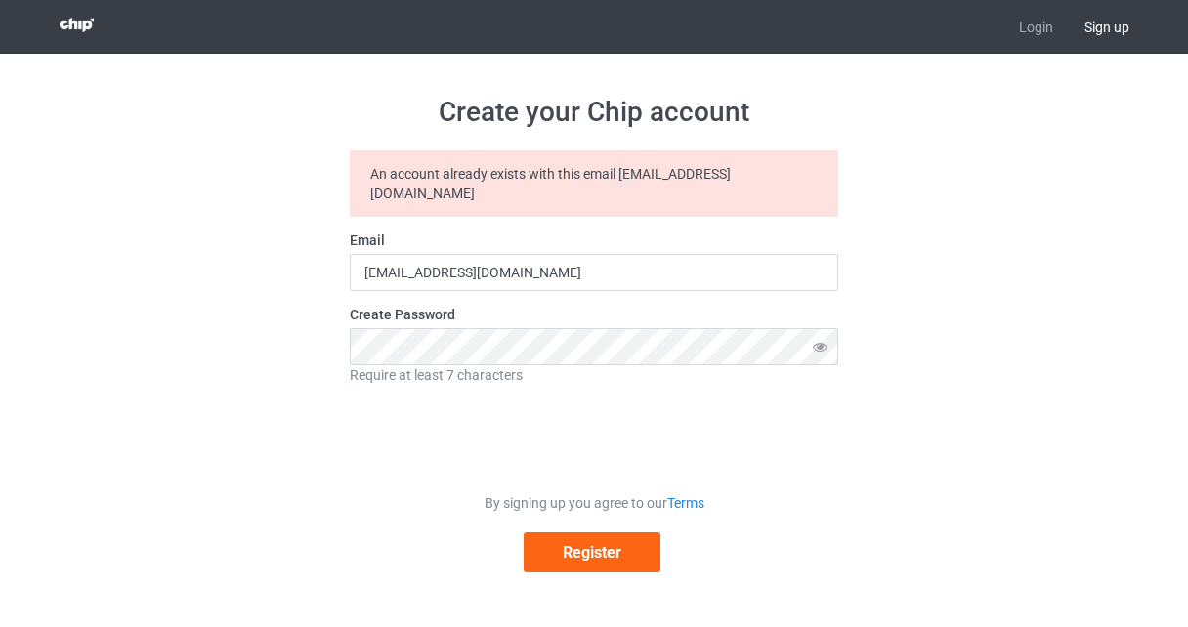
click at [697, 179] on div "An account already exists with this email [EMAIL_ADDRESS][DOMAIN_NAME]" at bounding box center [594, 184] width 489 height 66
click at [698, 178] on div "An account already exists with this email [EMAIL_ADDRESS][DOMAIN_NAME]" at bounding box center [594, 184] width 489 height 66
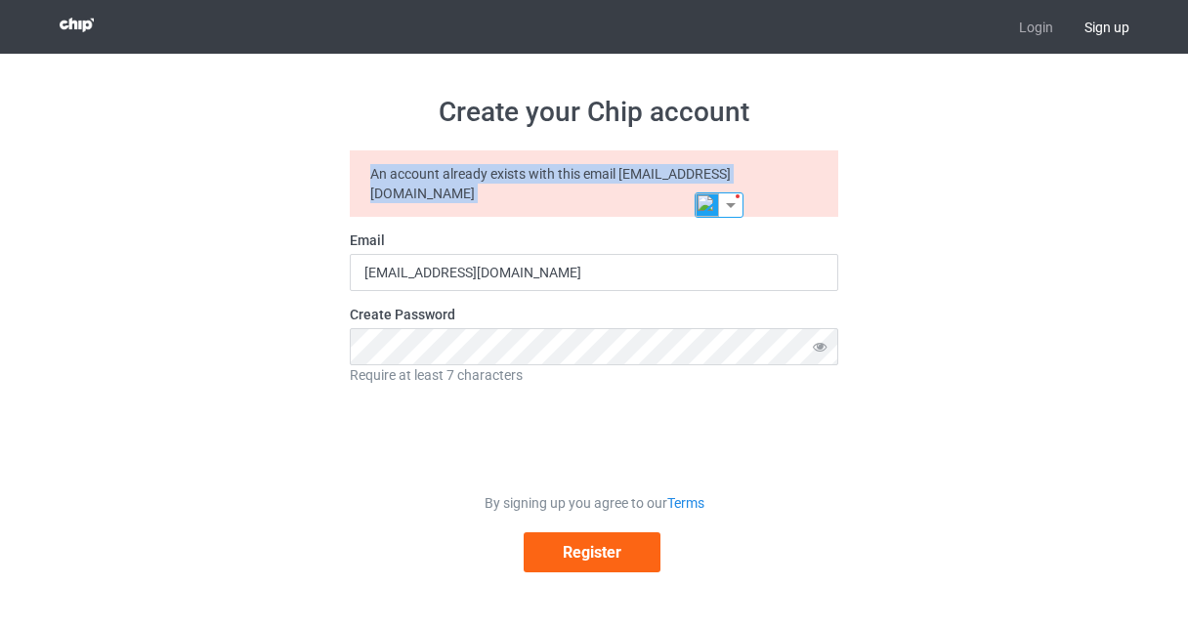
click at [698, 178] on div "An account already exists with this email [EMAIL_ADDRESS][DOMAIN_NAME]" at bounding box center [594, 184] width 489 height 66
click at [546, 208] on img at bounding box center [556, 205] width 25 height 25
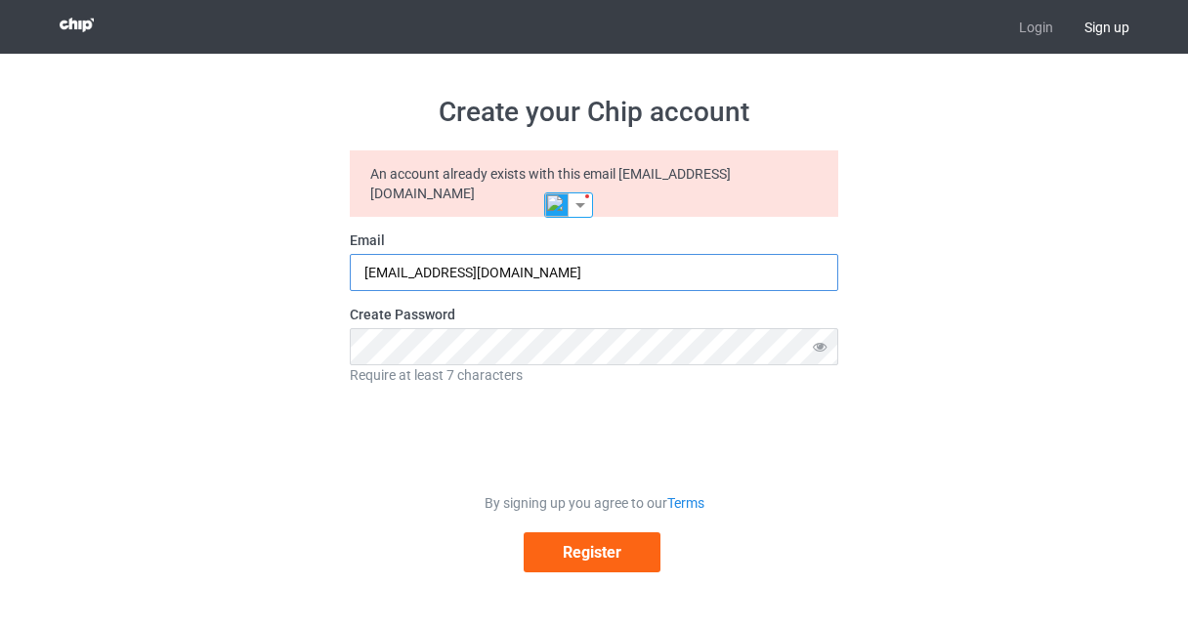
click at [522, 254] on input "[EMAIL_ADDRESS][DOMAIN_NAME]" at bounding box center [594, 272] width 489 height 37
click at [524, 533] on button "Register" at bounding box center [592, 553] width 137 height 40
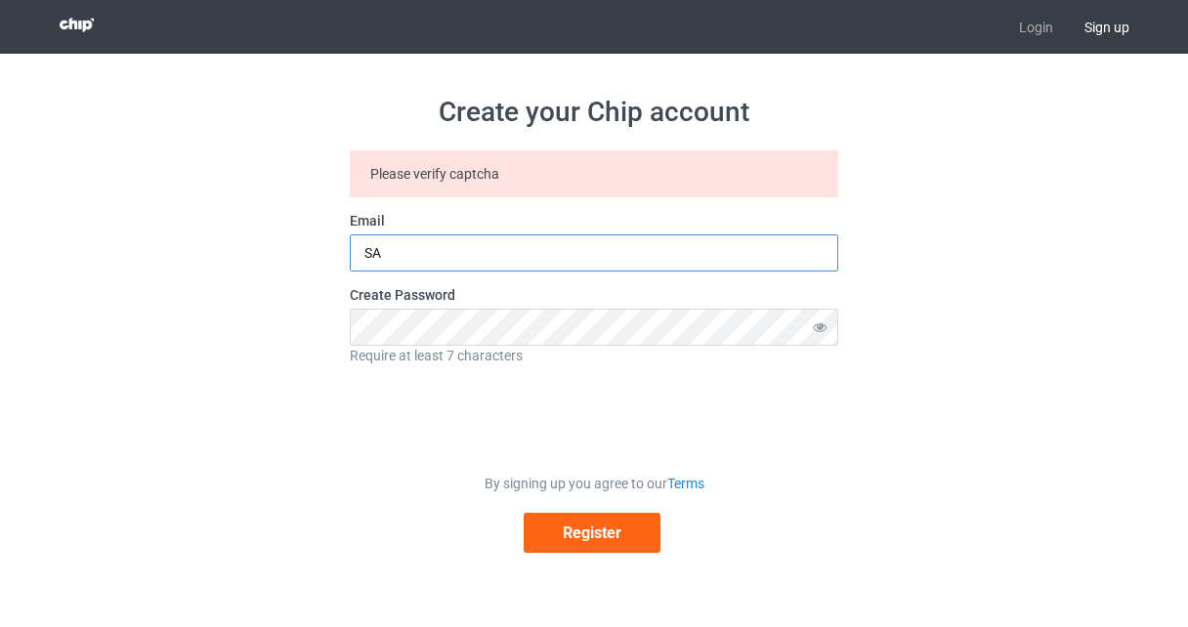
type input "S"
click at [486, 244] on input "text" at bounding box center [594, 253] width 489 height 37
type input "[EMAIL_ADDRESS][DOMAIN_NAME]"
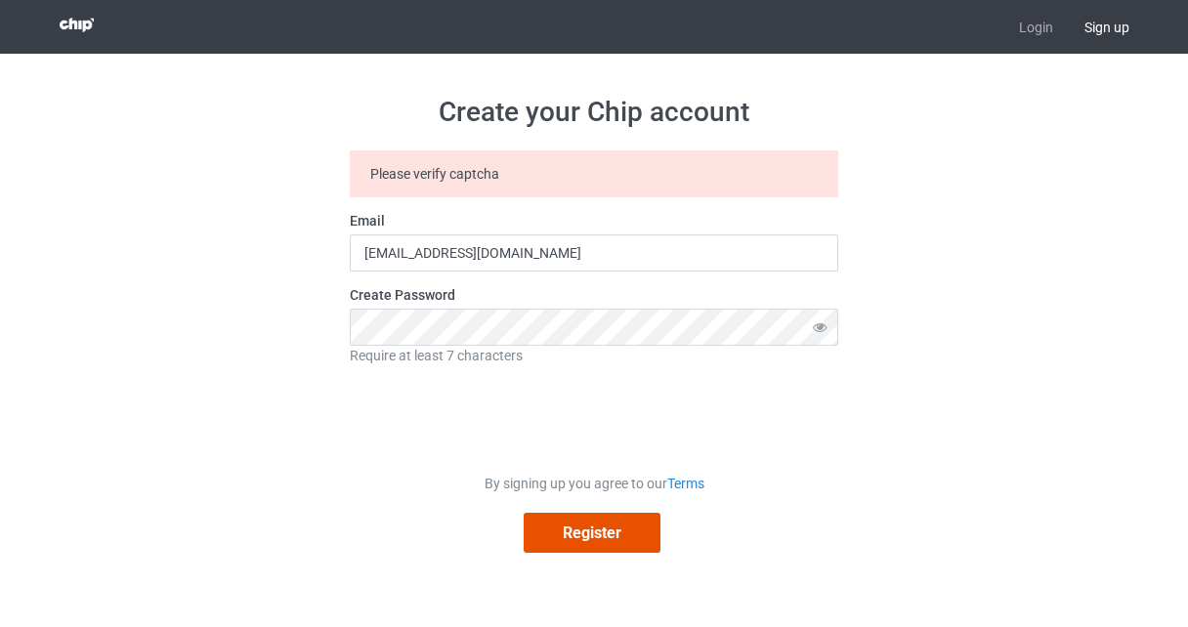
click at [617, 535] on button "Register" at bounding box center [592, 533] width 137 height 40
